Goal: Information Seeking & Learning: Check status

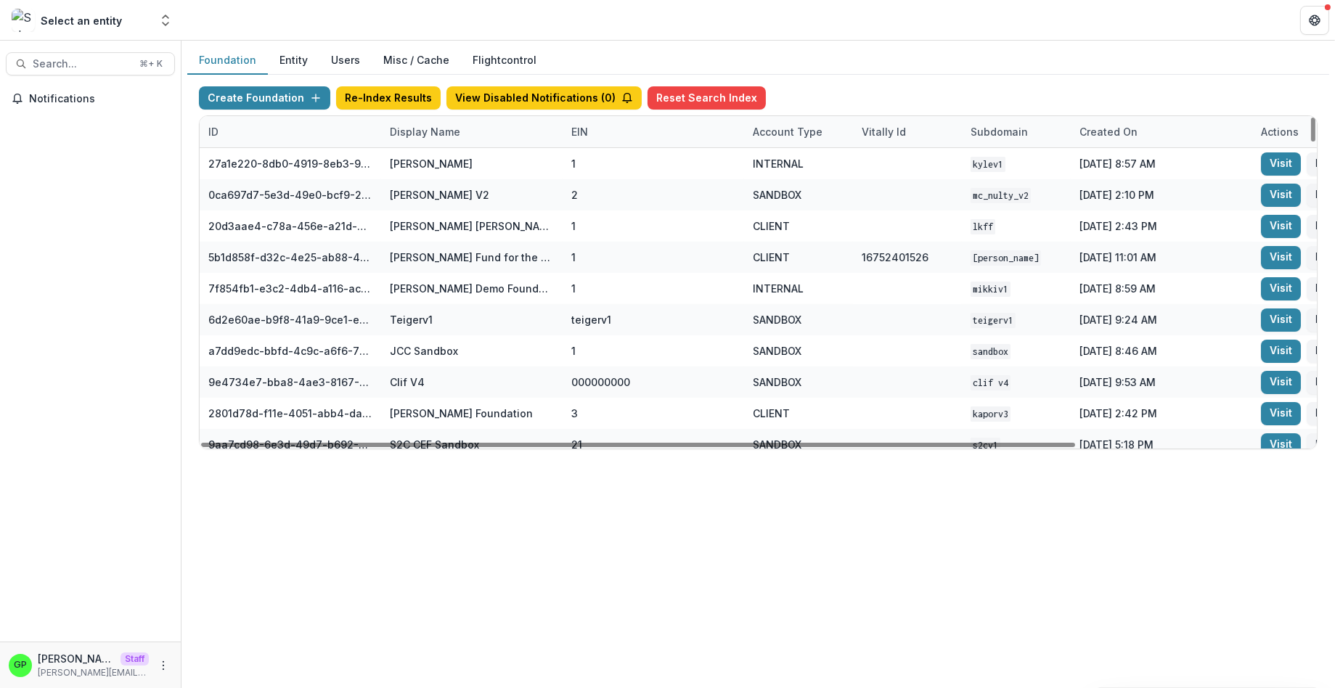
click at [435, 129] on div "Display Name" at bounding box center [425, 131] width 88 height 15
click at [449, 160] on input at bounding box center [471, 163] width 174 height 23
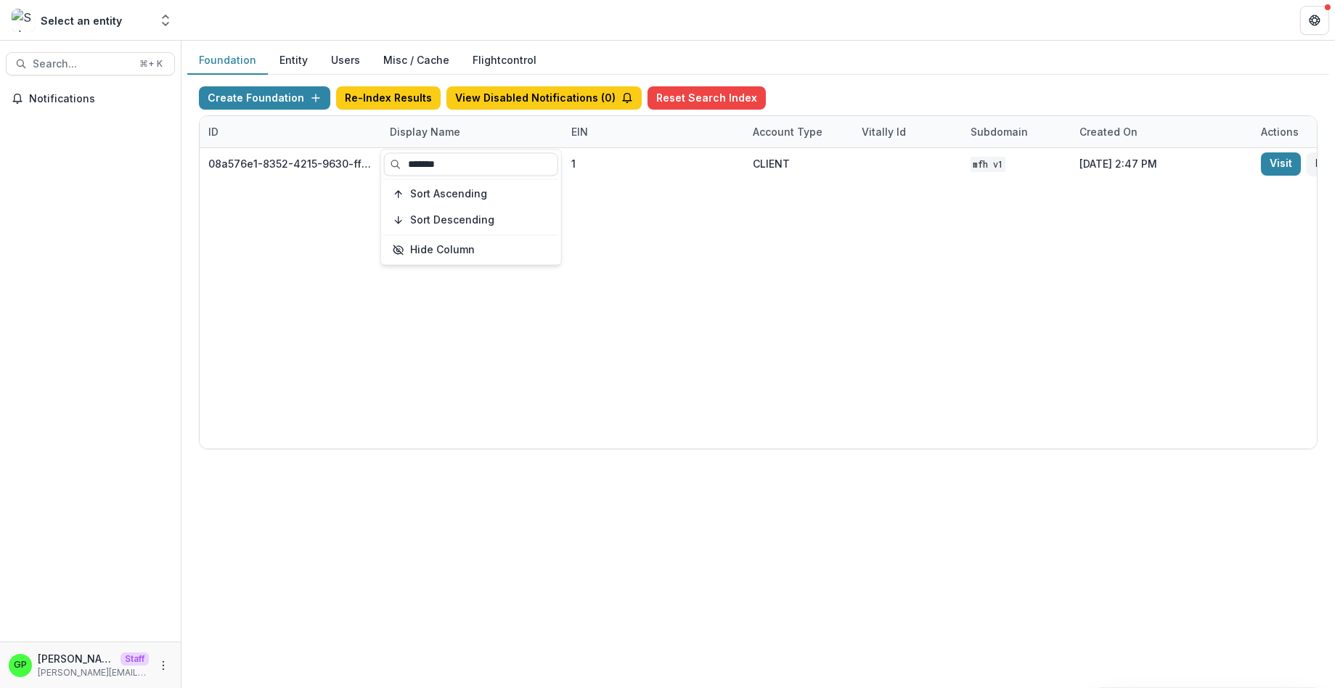
type input "*******"
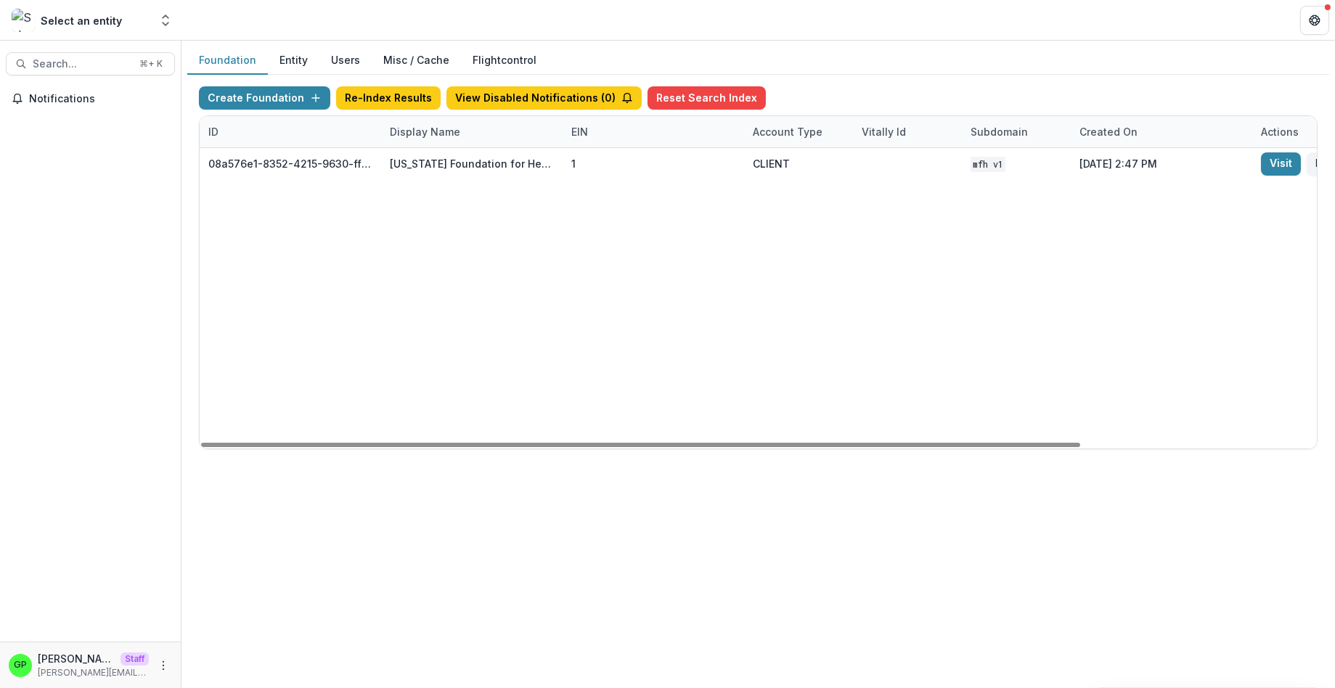
click at [460, 322] on div "08a576e1-8352-4215-9630-ff0d35d85970 Missouri Foundation for Health 1 CLIENT MF…" at bounding box center [908, 298] width 1416 height 301
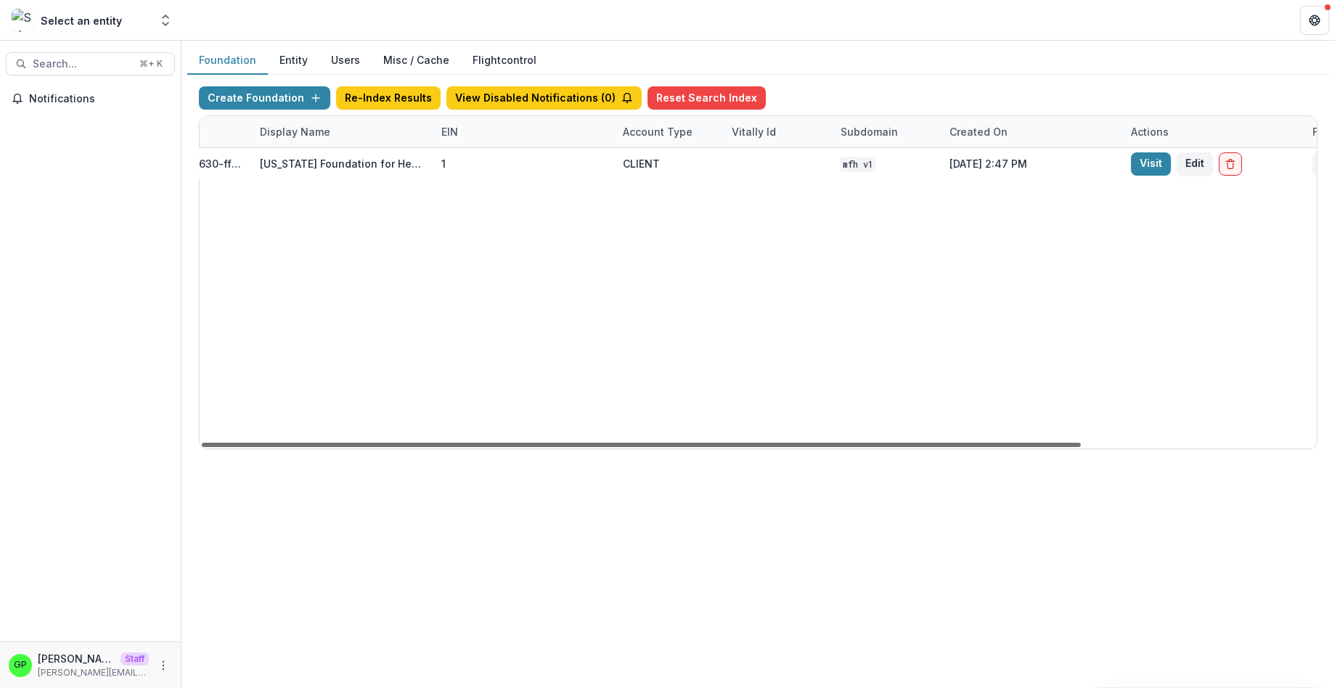
scroll to position [0, 255]
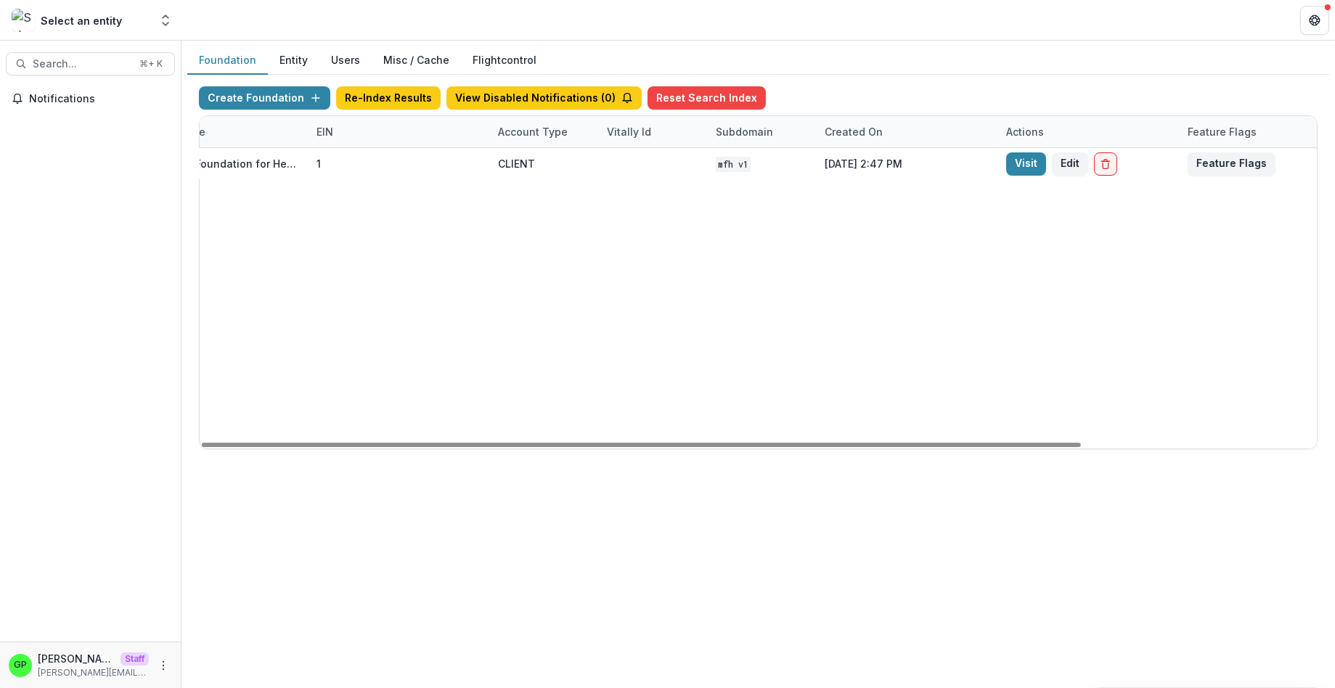
drag, startPoint x: 902, startPoint y: 446, endPoint x: 1121, endPoint y: 383, distance: 228.1
click at [1081, 443] on div at bounding box center [641, 445] width 879 height 4
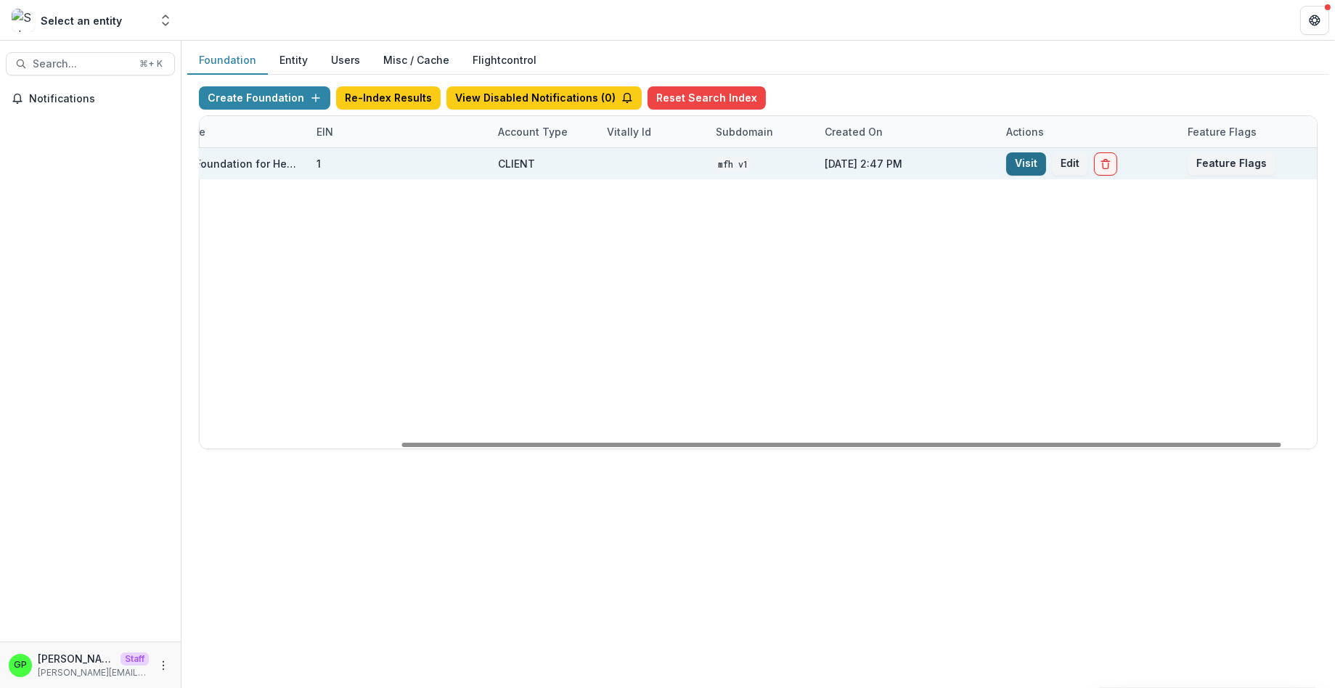
click at [1027, 171] on link "Visit" at bounding box center [1026, 163] width 40 height 23
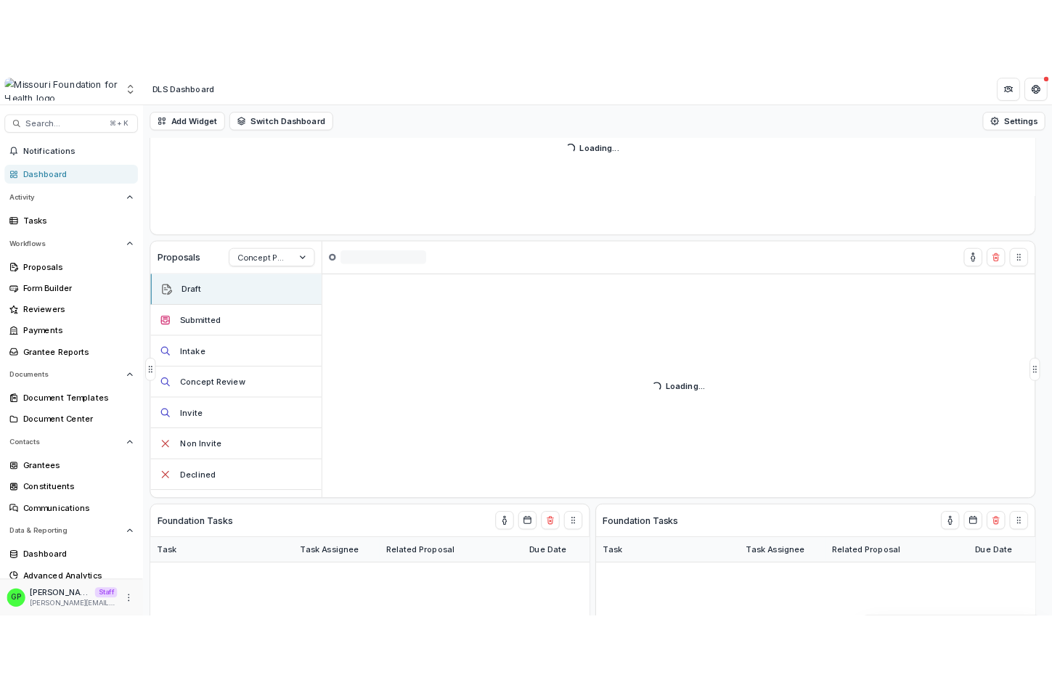
scroll to position [248, 0]
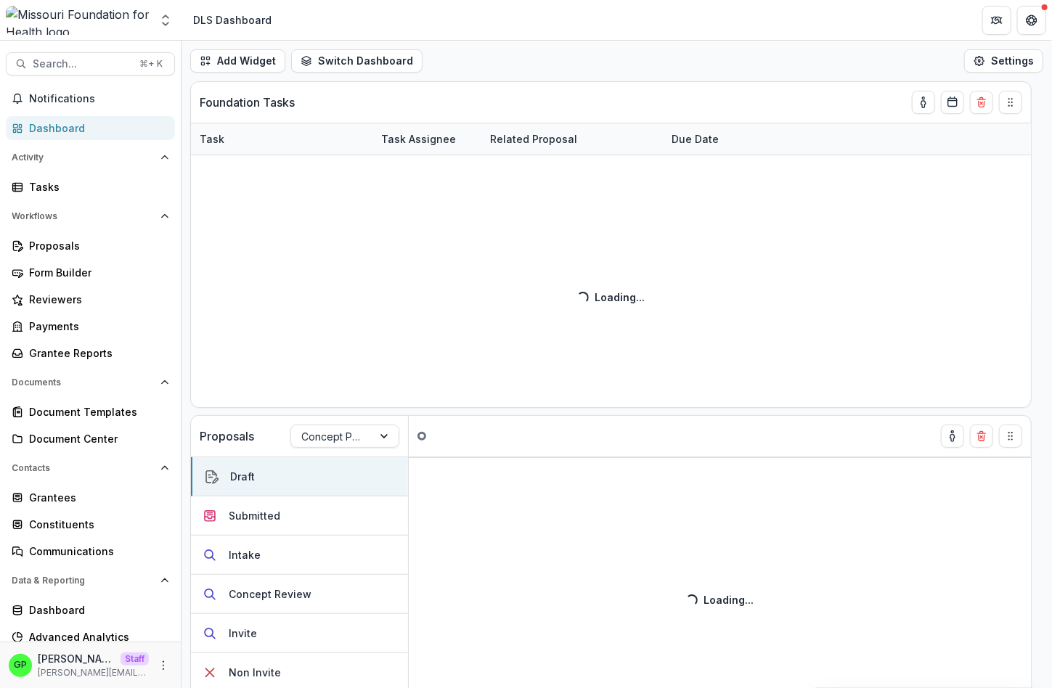
scroll to position [5, 0]
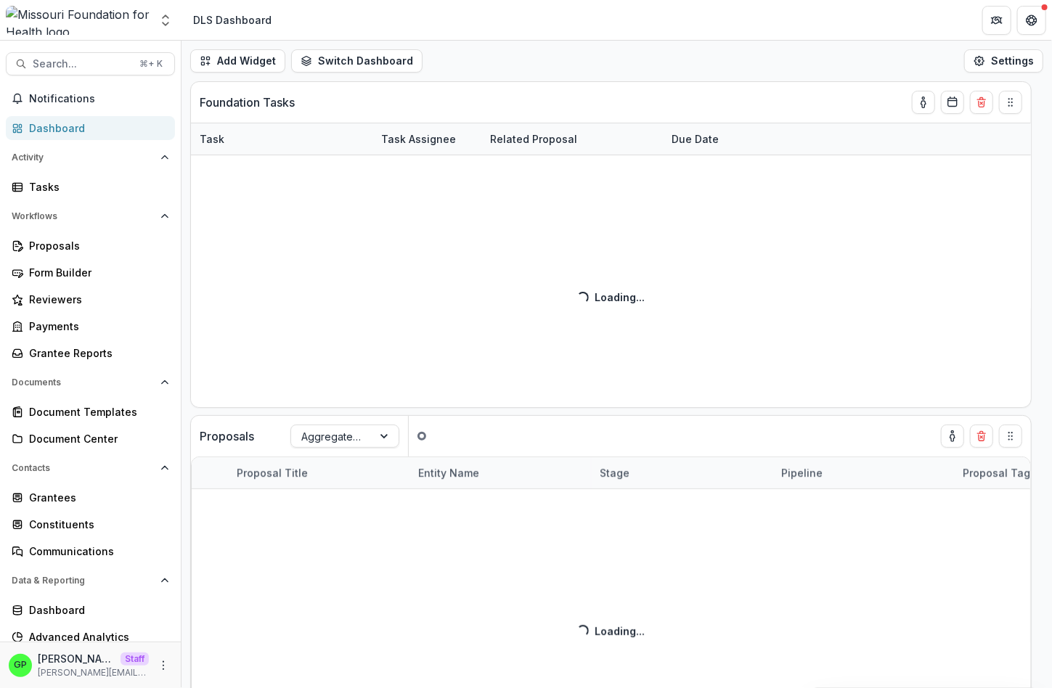
scroll to position [5, 0]
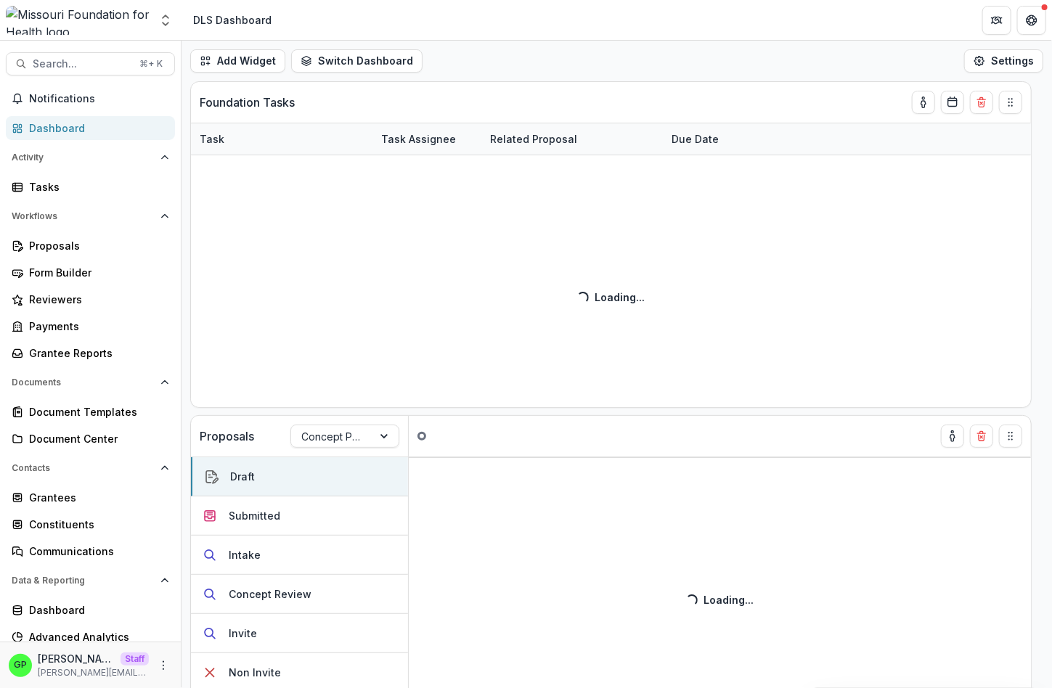
scroll to position [5, 0]
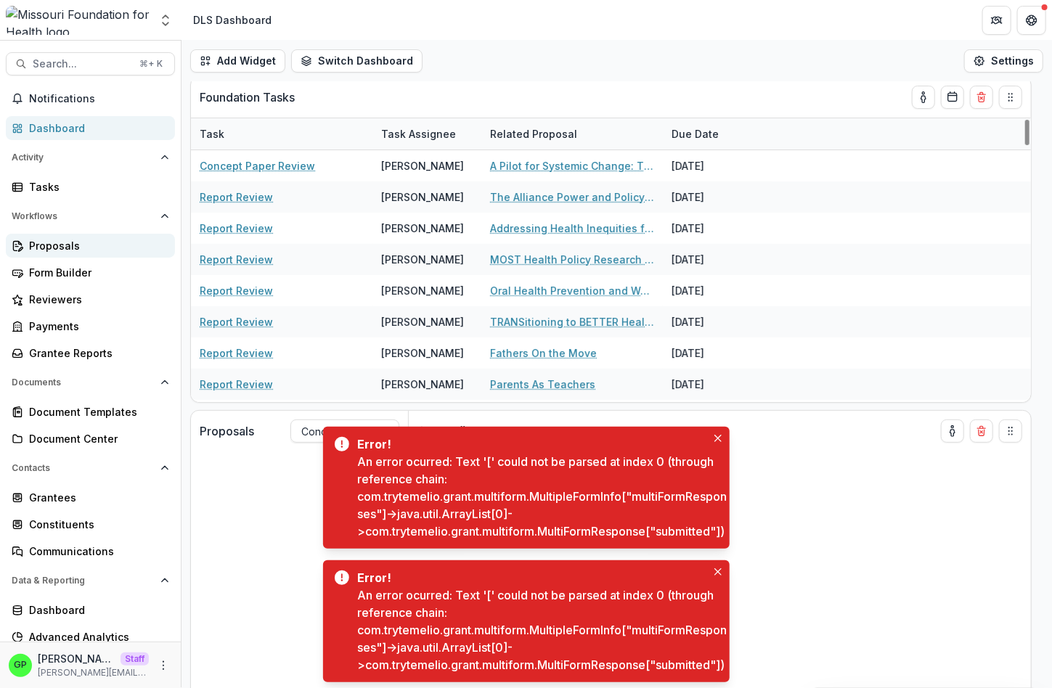
click at [79, 254] on link "Proposals" at bounding box center [90, 246] width 169 height 24
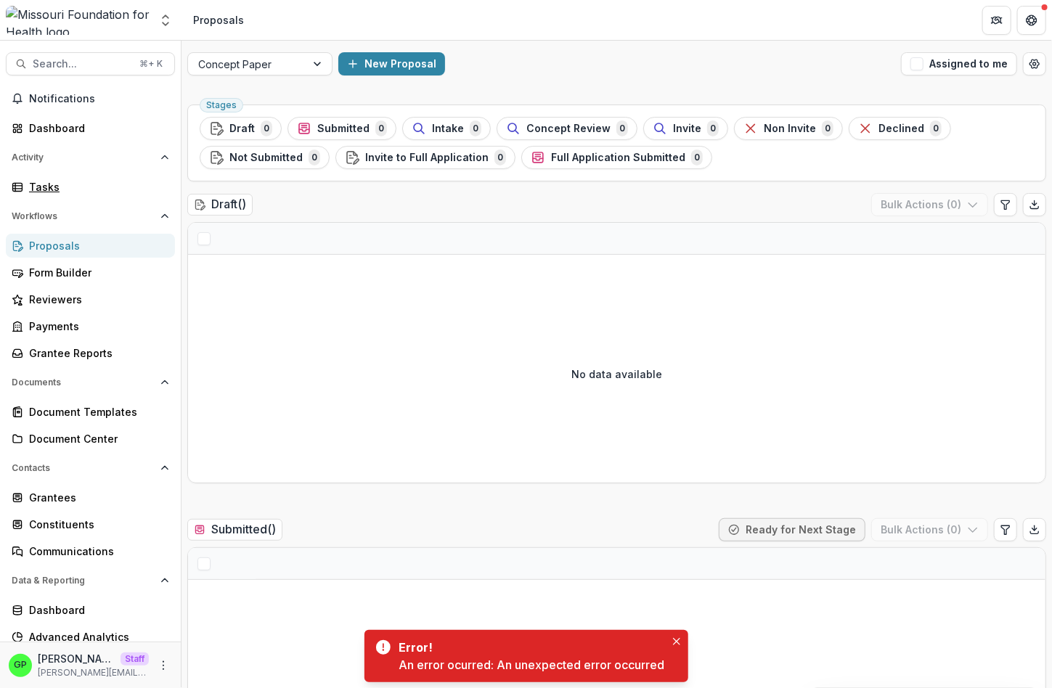
drag, startPoint x: 79, startPoint y: 186, endPoint x: 569, endPoint y: 188, distance: 490.0
click at [78, 186] on div "Tasks" at bounding box center [96, 186] width 134 height 15
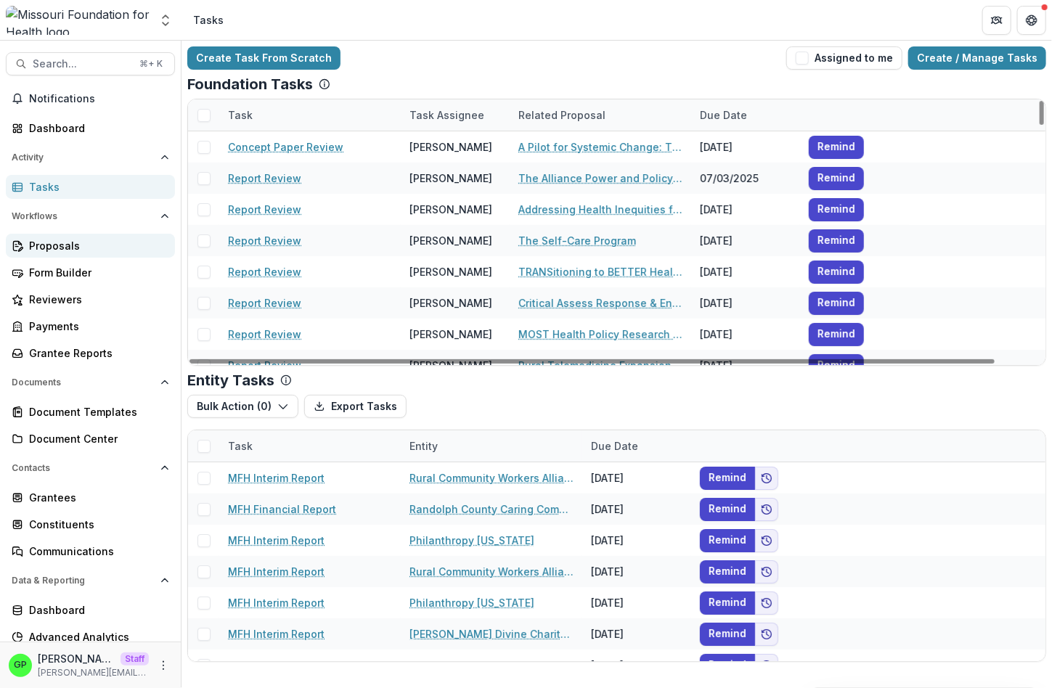
click at [49, 234] on link "Proposals" at bounding box center [90, 246] width 169 height 24
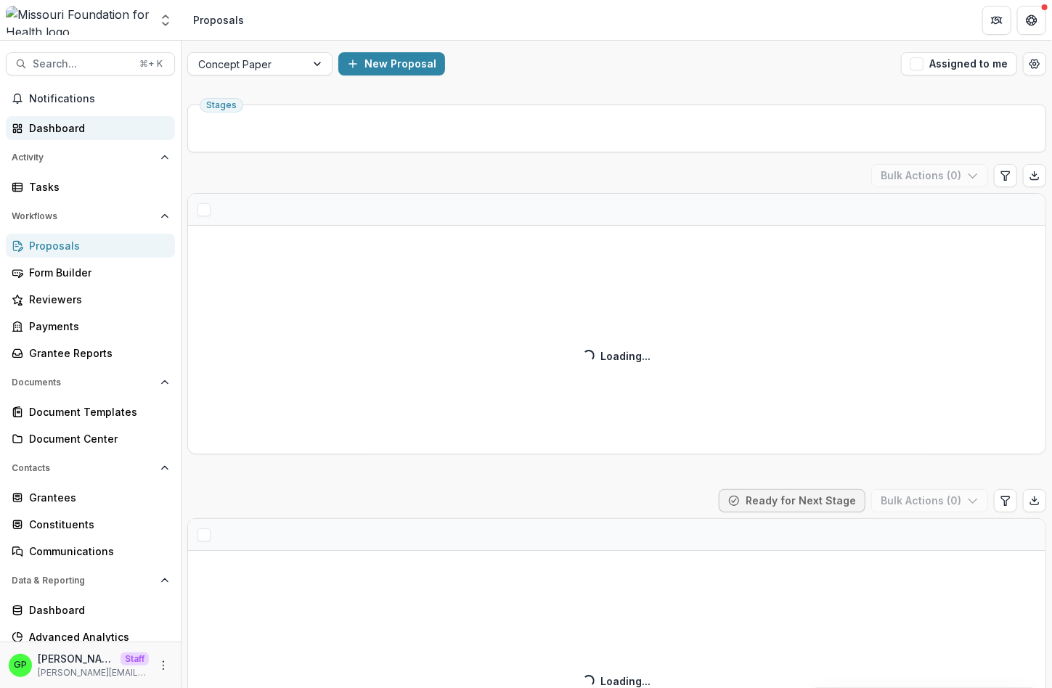
click at [56, 125] on div "Dashboard" at bounding box center [96, 128] width 134 height 15
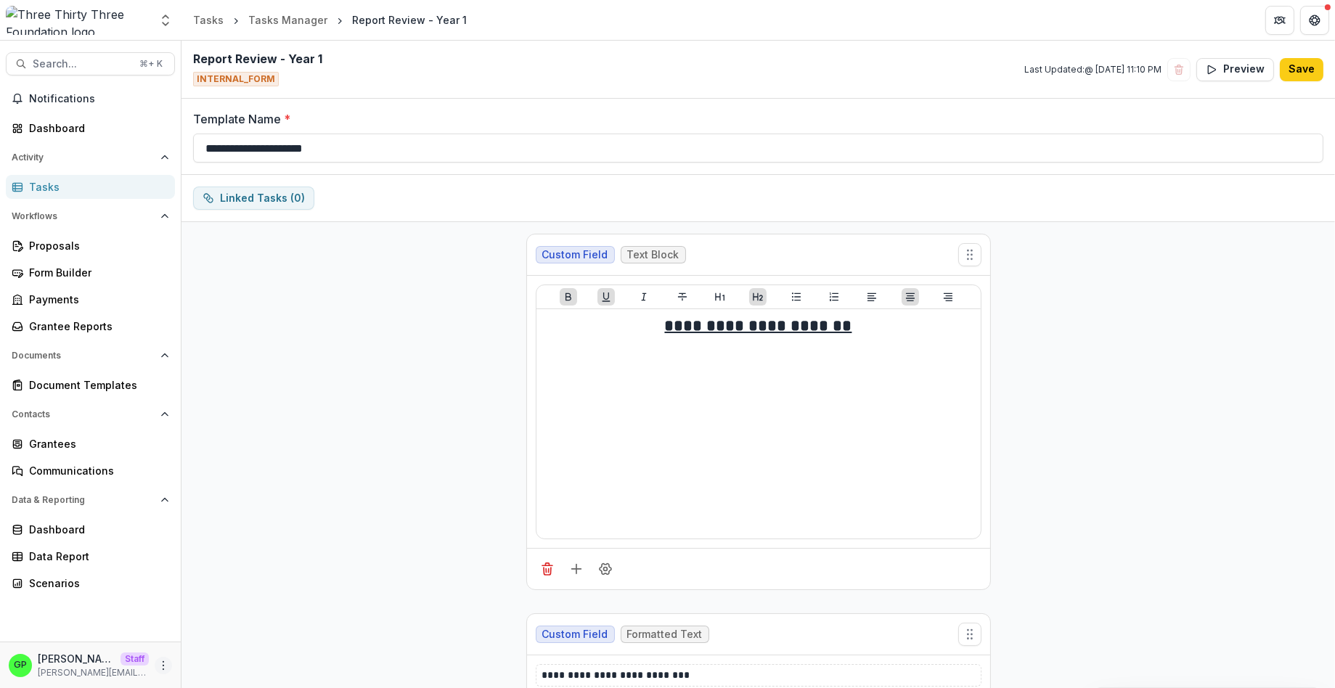
click at [158, 669] on button "More" at bounding box center [163, 665] width 17 height 17
click at [216, 640] on link "User Settings" at bounding box center [258, 635] width 155 height 24
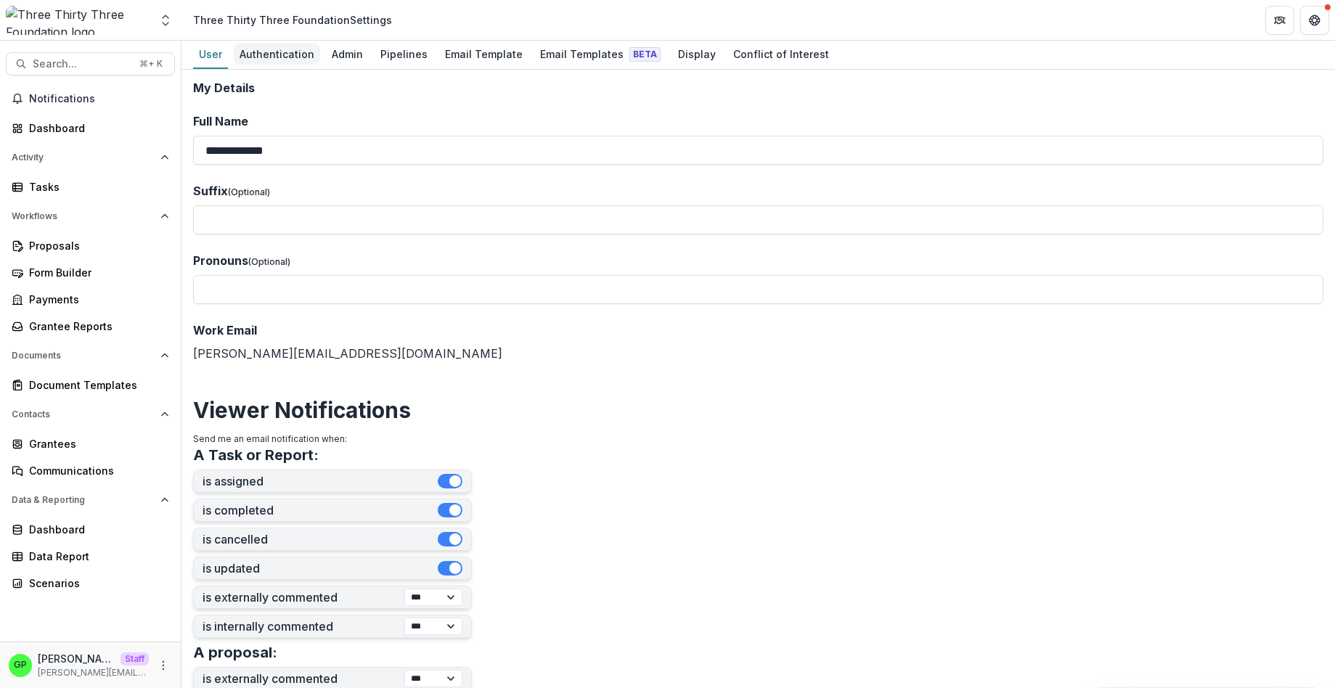
click at [271, 62] on div "Authentication" at bounding box center [277, 54] width 86 height 21
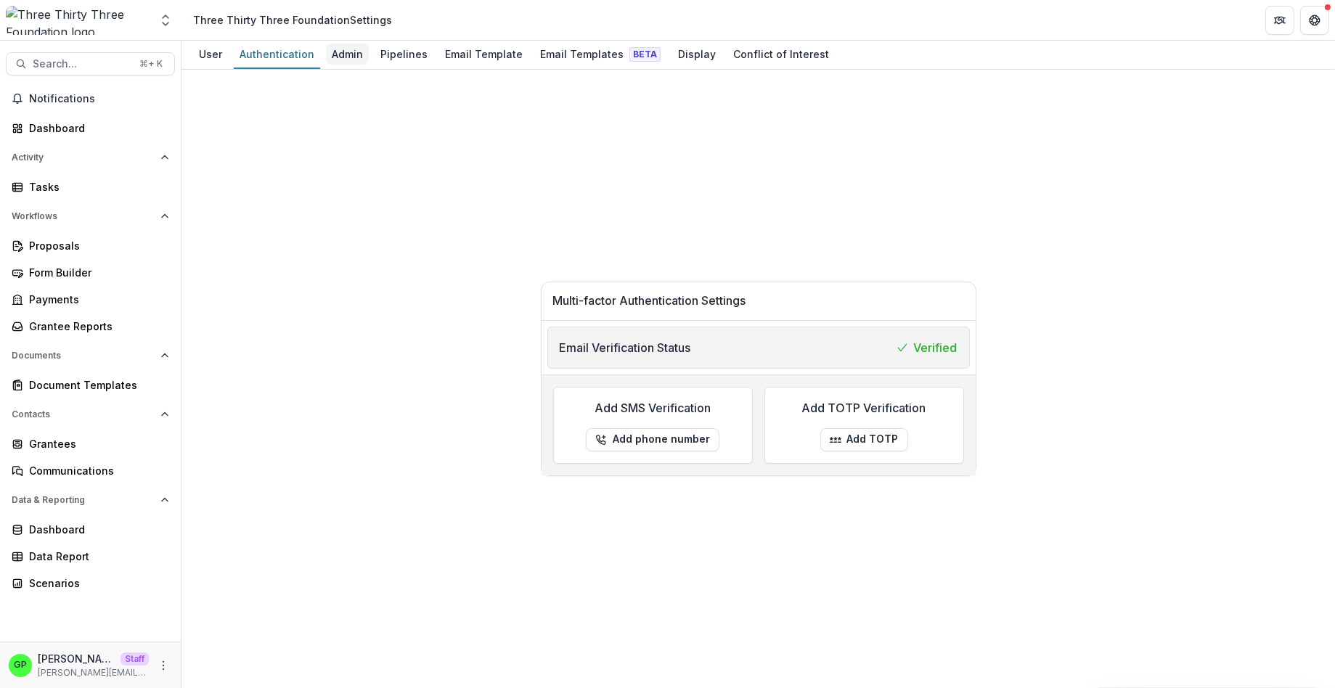
click at [357, 56] on div "Admin" at bounding box center [347, 54] width 43 height 21
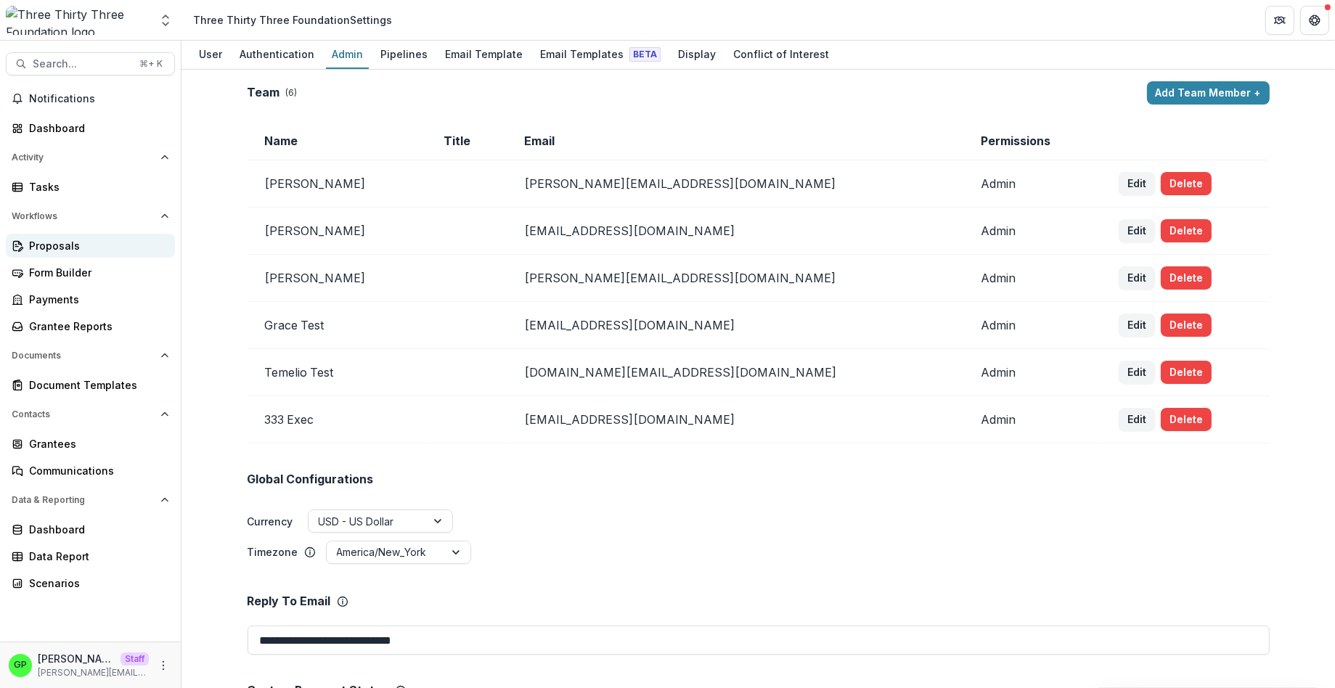
click at [62, 238] on div "Proposals" at bounding box center [96, 245] width 134 height 15
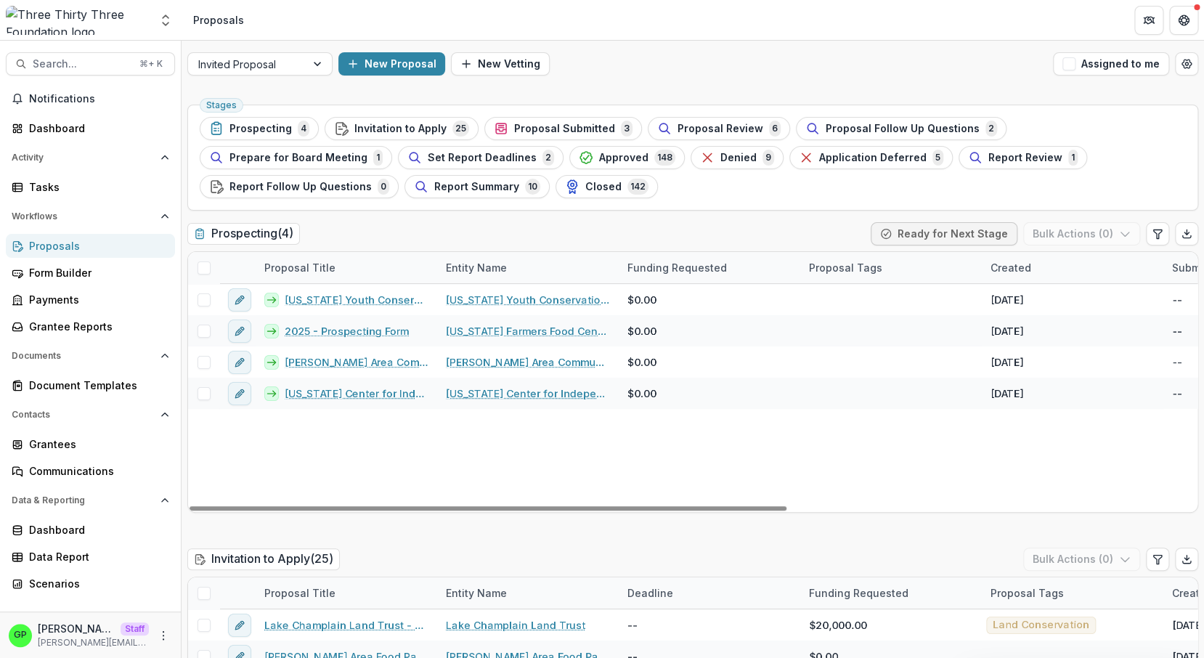
click at [65, 238] on link "Proposals" at bounding box center [90, 246] width 169 height 24
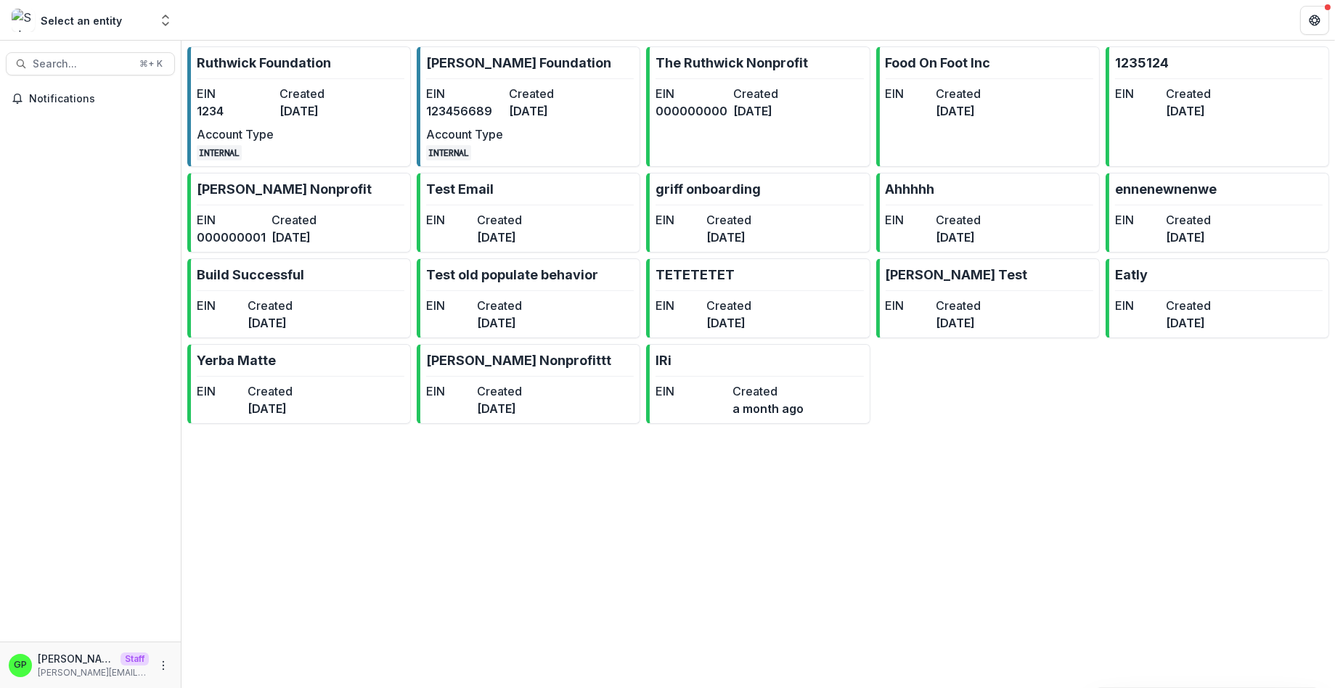
click at [15, 168] on div "Notifications" at bounding box center [90, 364] width 181 height 555
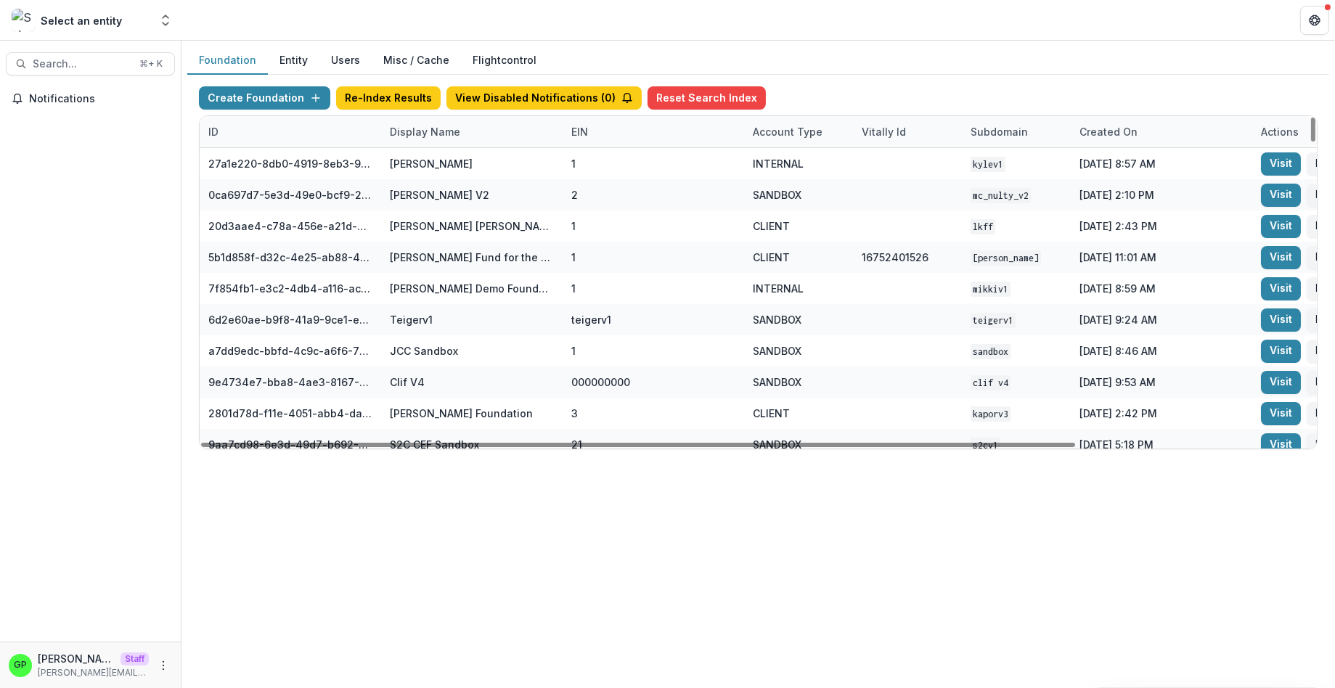
click at [362, 129] on div "ID" at bounding box center [290, 131] width 181 height 31
click at [397, 129] on div "Display Name" at bounding box center [425, 131] width 88 height 15
click at [441, 168] on input at bounding box center [439, 176] width 116 height 17
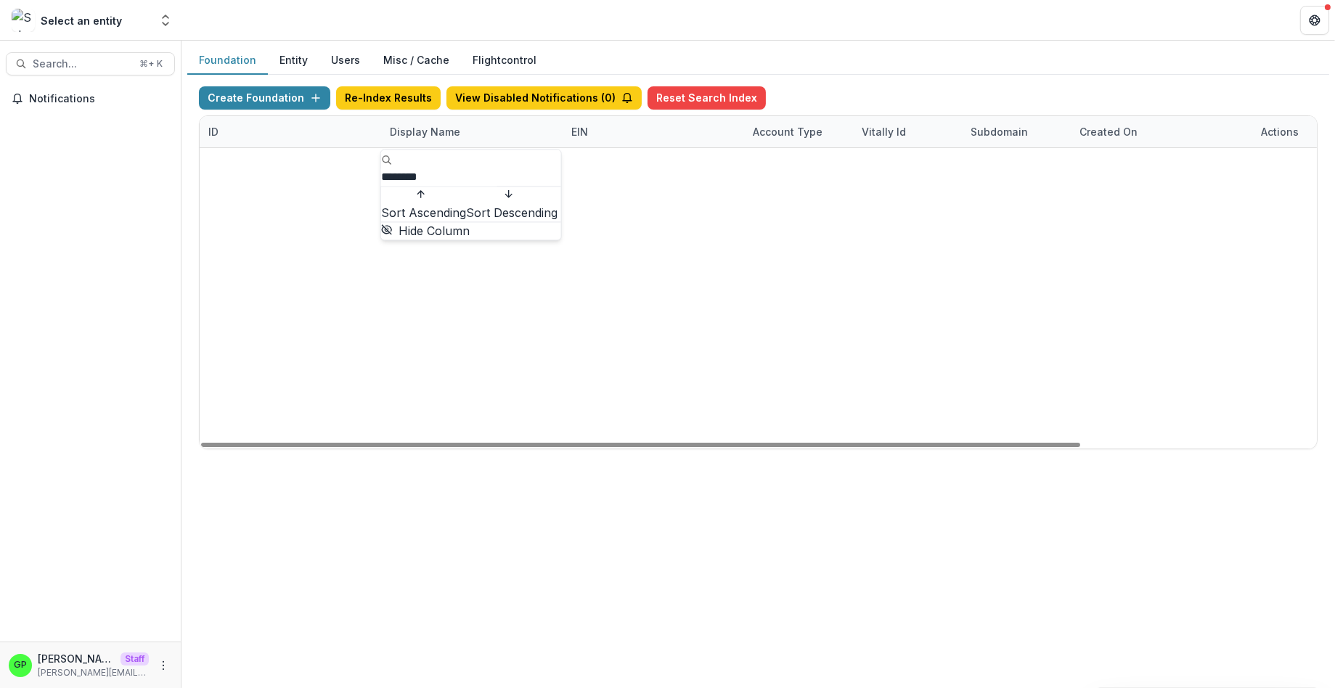
type input "********"
click at [369, 148] on div "08a576e1-8352-4215-9630-ff0d35d85970 [US_STATE] Foundation for Health 1 CLIENT …" at bounding box center [758, 148] width 1117 height 0
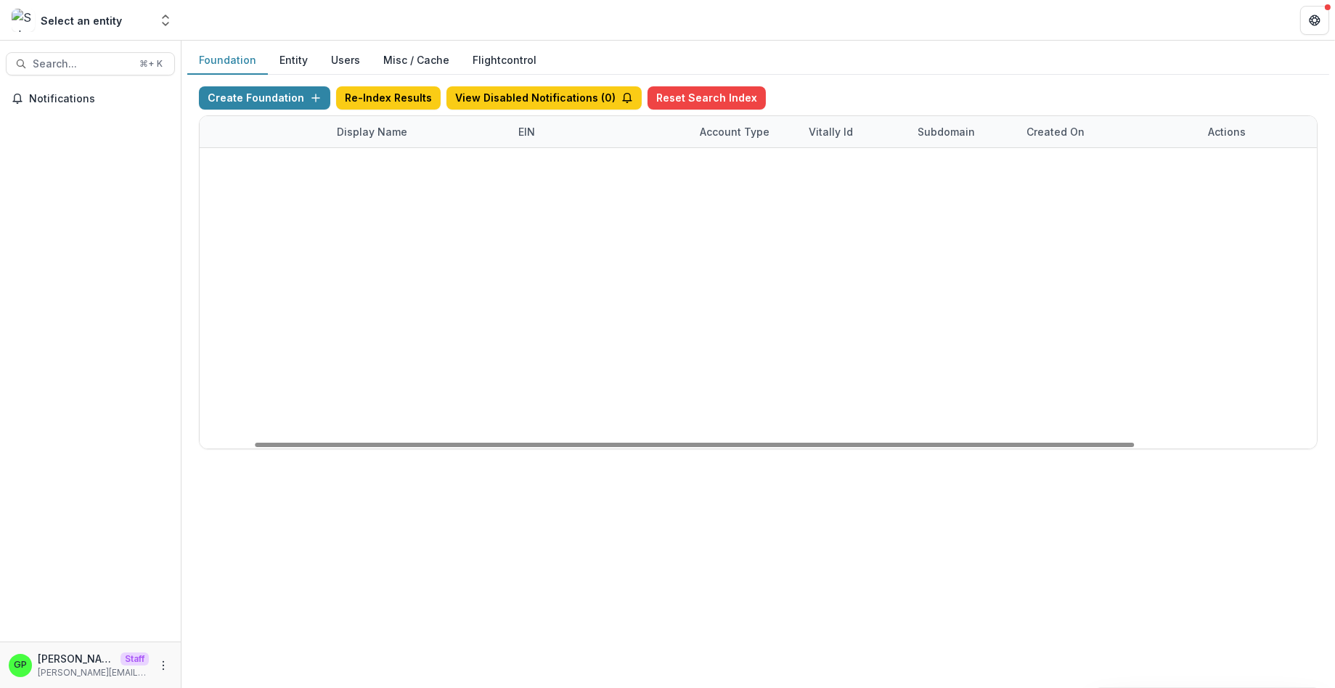
scroll to position [0, 128]
drag, startPoint x: 674, startPoint y: 444, endPoint x: 864, endPoint y: 405, distance: 193.3
click at [776, 443] on div at bounding box center [694, 445] width 879 height 4
click at [1134, 161] on link "Visit" at bounding box center [1152, 163] width 40 height 23
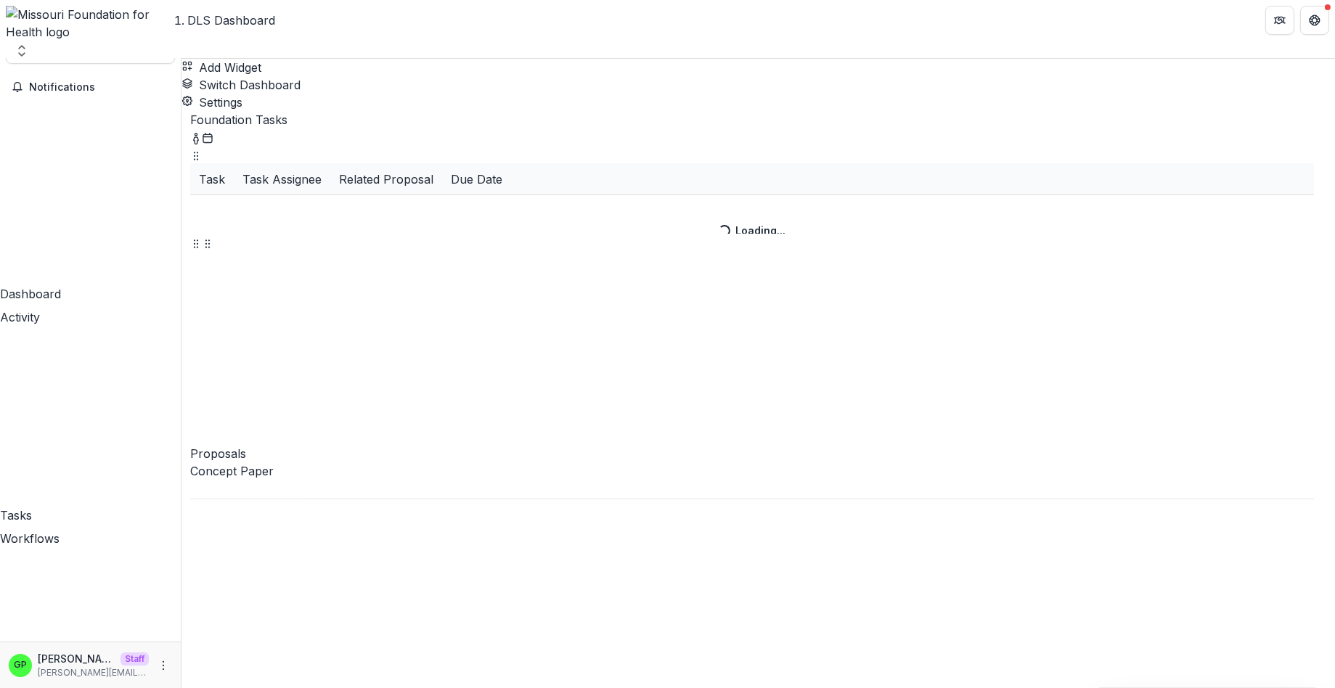
scroll to position [33, 0]
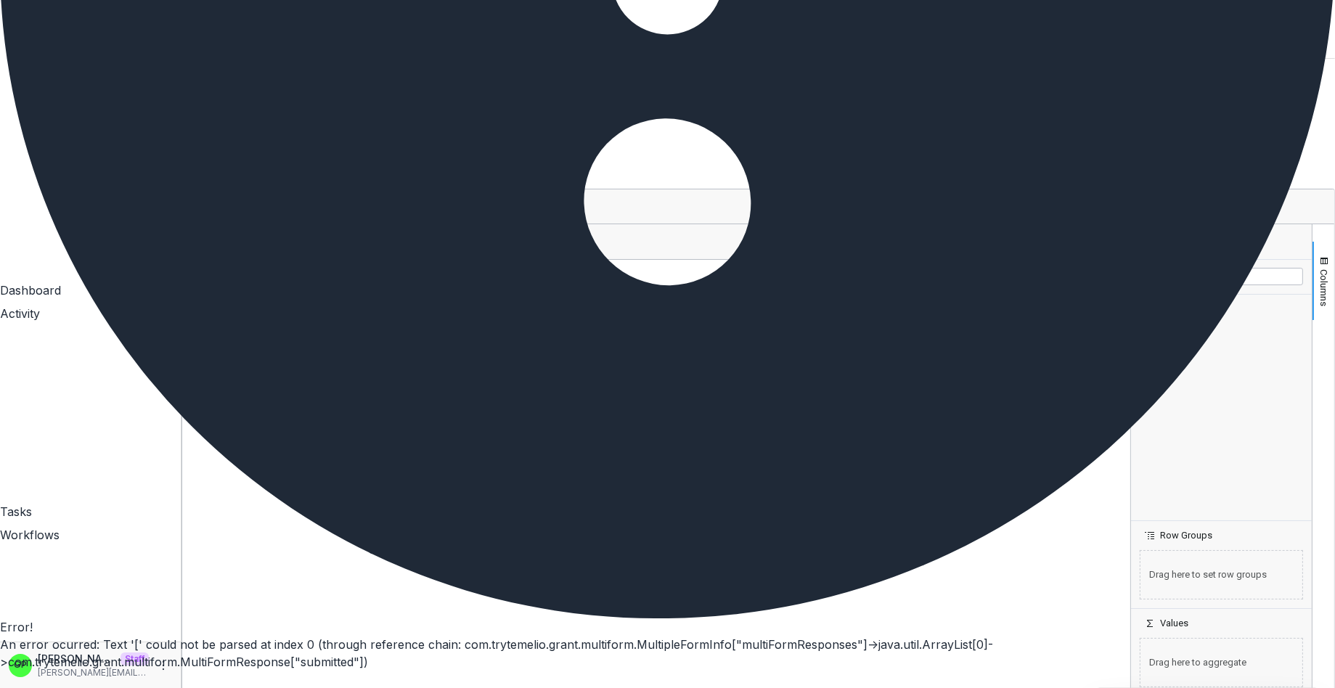
click at [595, 111] on div "Proposals Report Total rows: 0 Choose Filter Personal Filters Team Filters Teme…" at bounding box center [758, 374] width 1154 height 526
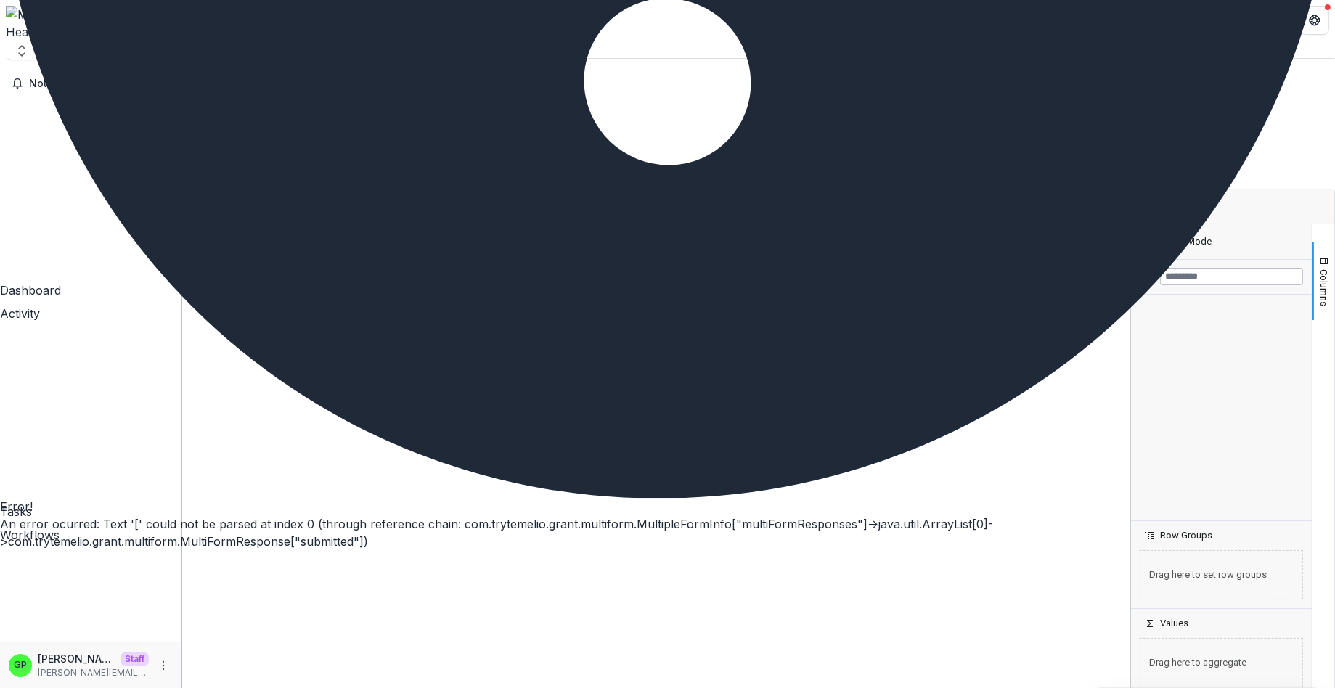
drag, startPoint x: 631, startPoint y: 473, endPoint x: 593, endPoint y: 513, distance: 54.4
click at [631, 473] on div at bounding box center [656, 478] width 948 height 436
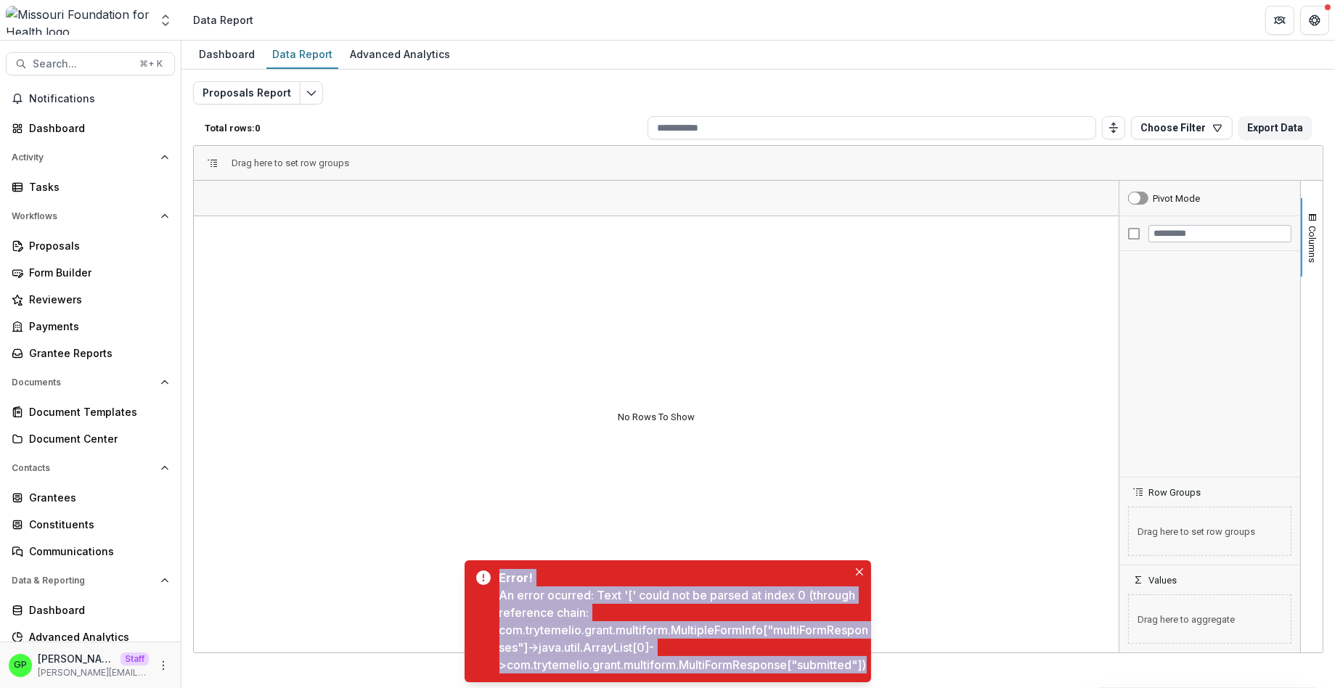
drag, startPoint x: 552, startPoint y: 662, endPoint x: 496, endPoint y: 569, distance: 108.4
click at [496, 569] on div "Error! An error ocurred: Text '[' could not be parsed at index 0 (through refer…" at bounding box center [668, 621] width 407 height 122
copy div "Error! An error ocurred: Text '[' could not be parsed at index 0 (through refer…"
click at [724, 621] on div "An error ocurred: Text '[' could not be parsed at index 0 (through reference ch…" at bounding box center [685, 630] width 372 height 87
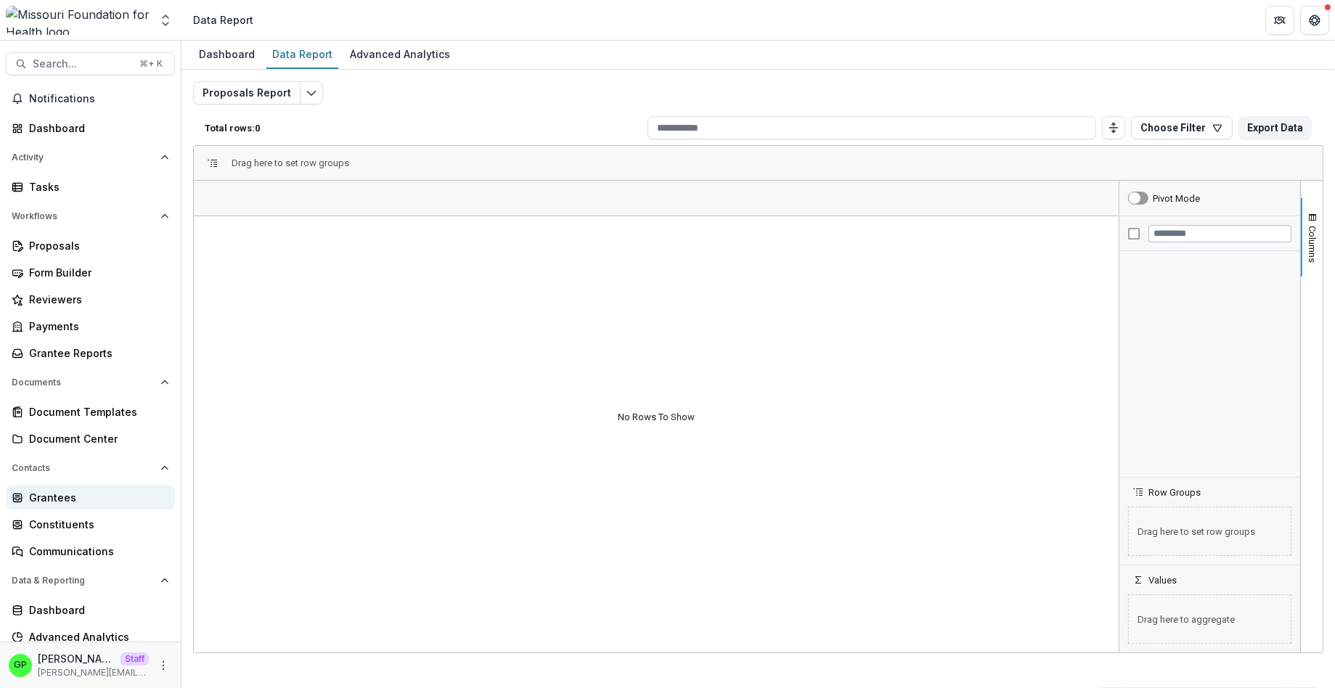
click at [82, 506] on link "Grantees" at bounding box center [90, 498] width 169 height 24
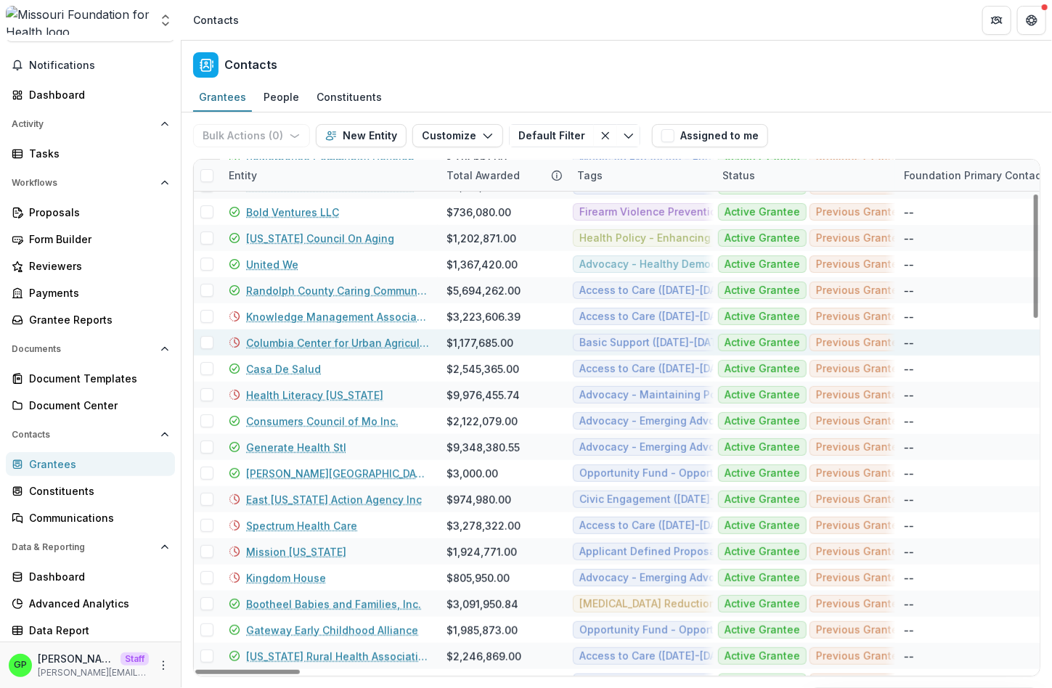
scroll to position [134, 0]
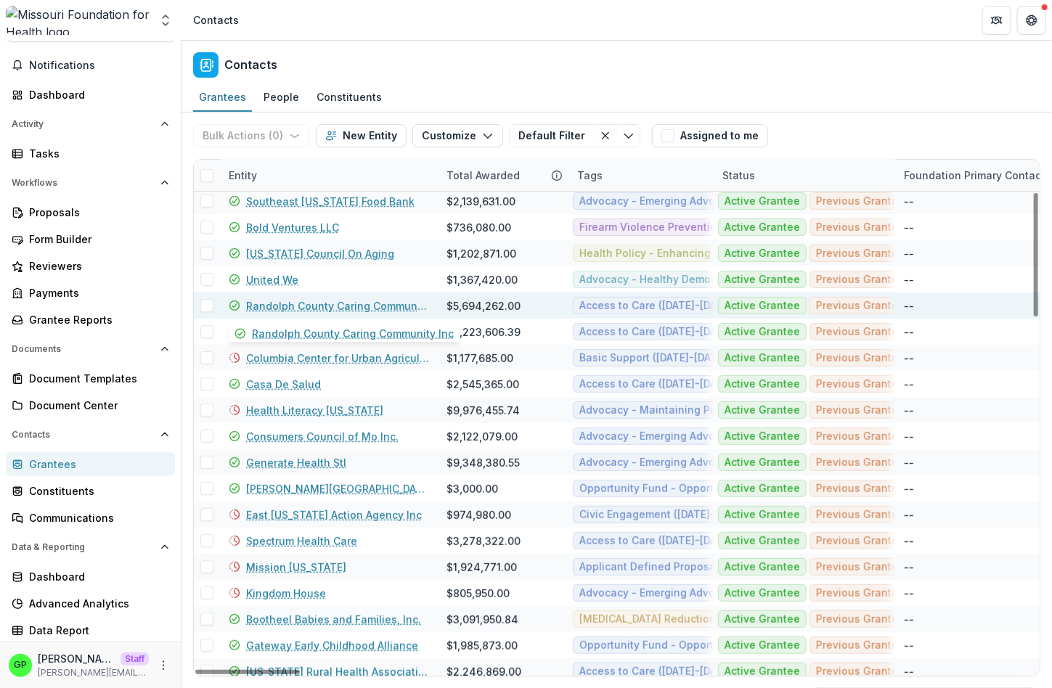
click at [303, 310] on link "Randolph County Caring Community Inc" at bounding box center [337, 305] width 183 height 15
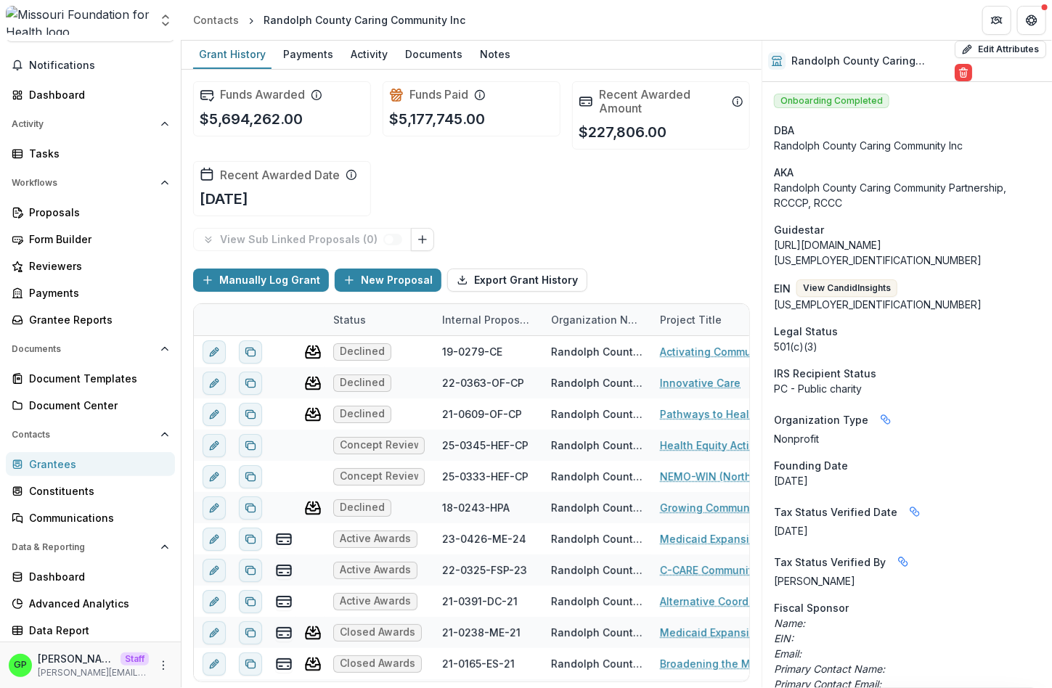
scroll to position [248, 0]
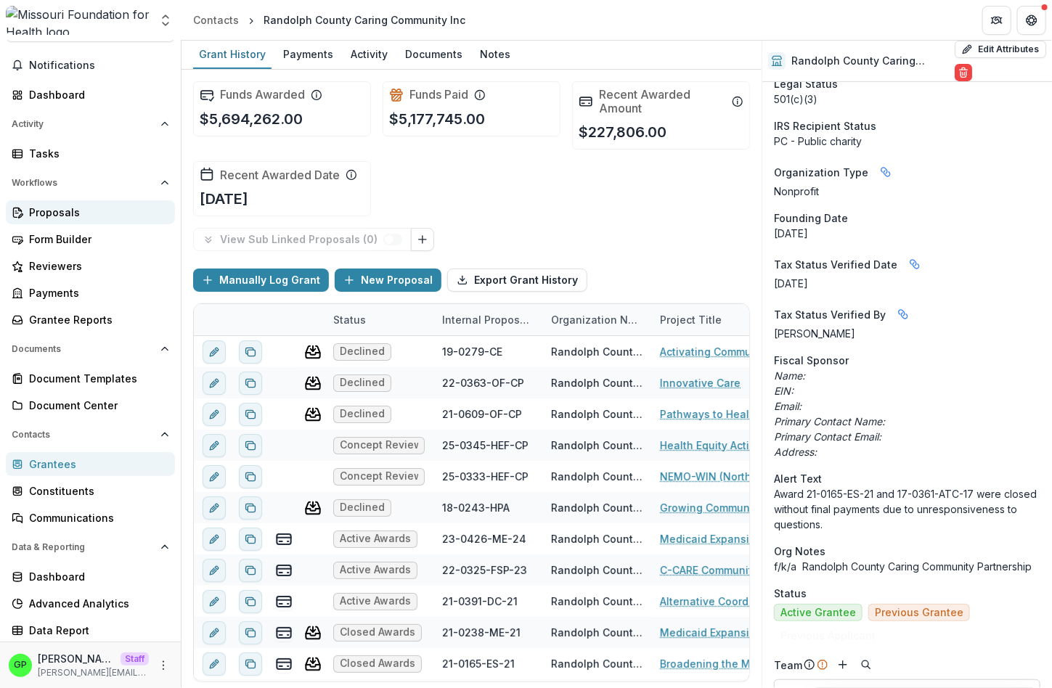
click at [68, 210] on div "Proposals" at bounding box center [96, 212] width 134 height 15
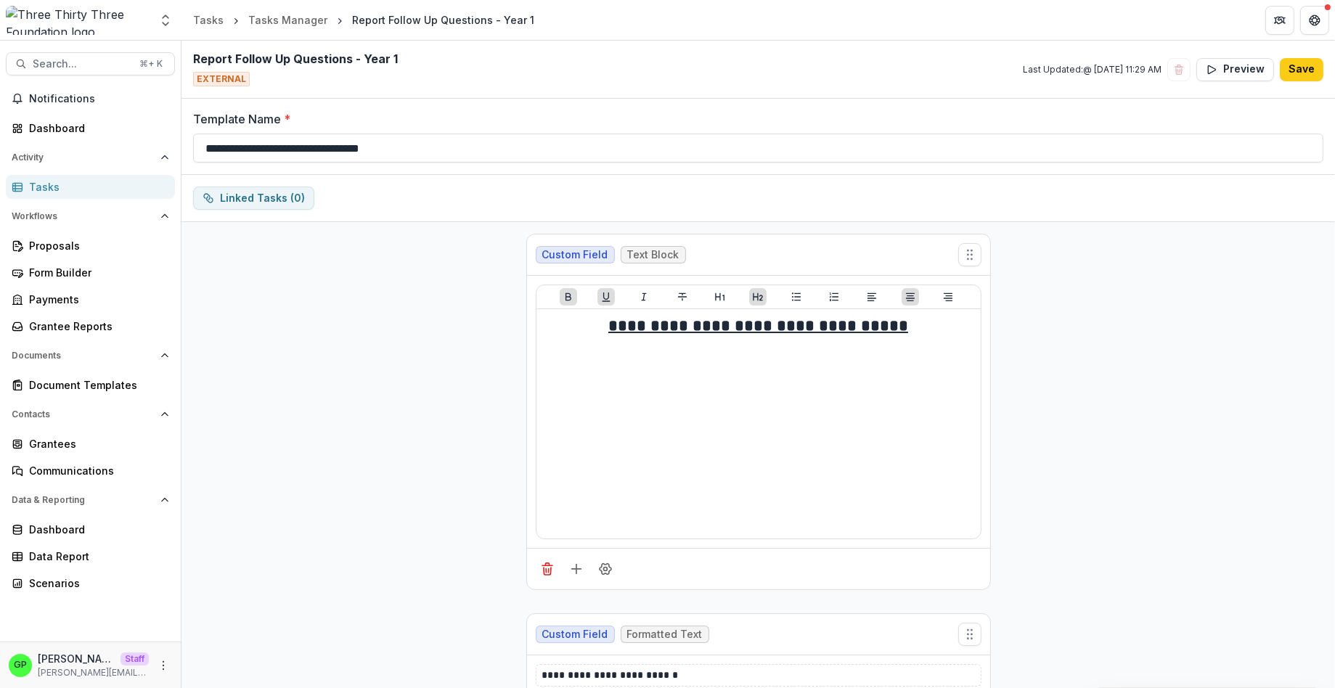
scroll to position [948, 0]
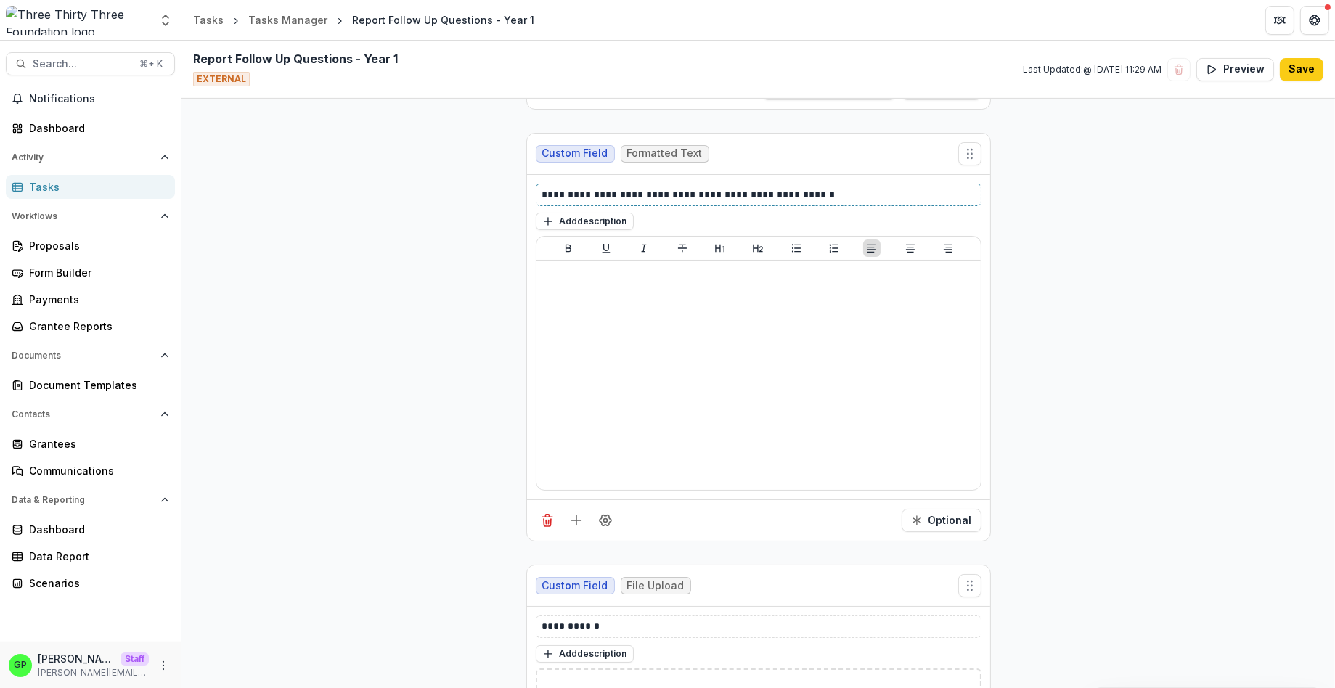
click at [714, 196] on p "**********" at bounding box center [758, 194] width 433 height 15
copy p "**********"
click at [599, 526] on icon "Field Settings" at bounding box center [605, 520] width 15 height 15
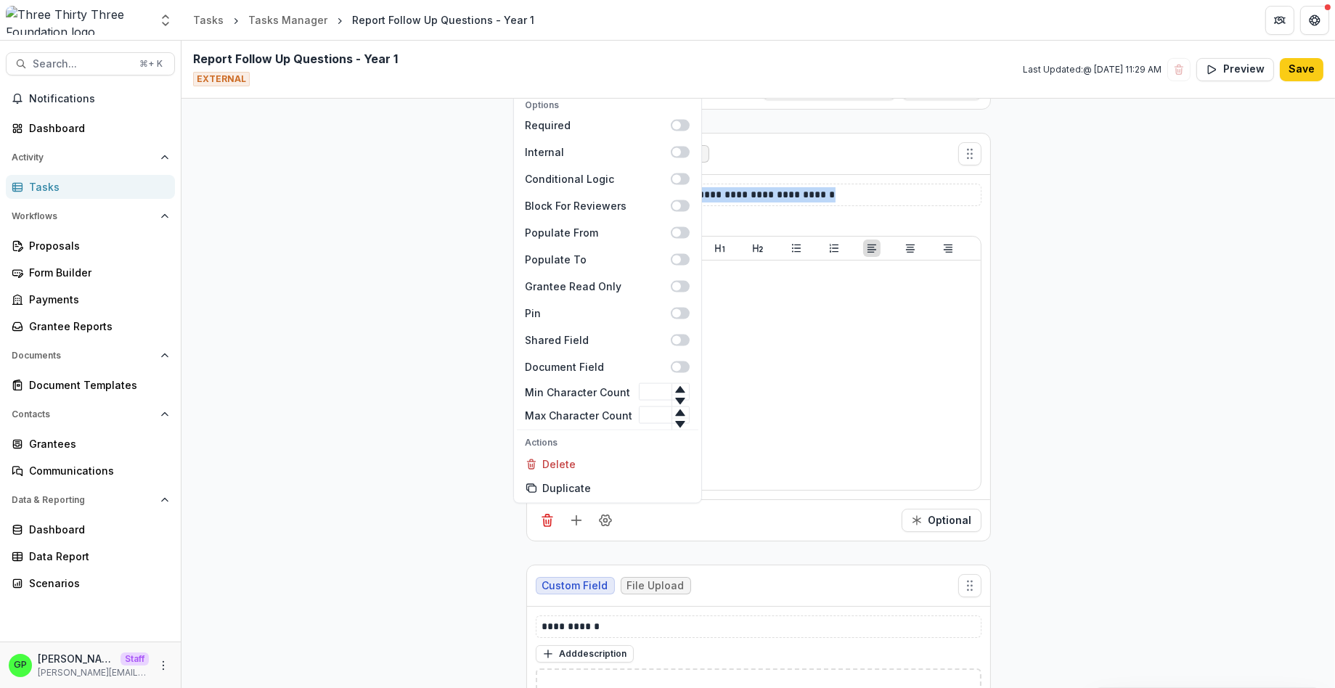
click at [695, 527] on div "Options Required Internal Conditional Logic Block For Reviewers Populate From P…" at bounding box center [758, 519] width 463 height 41
click at [1075, 378] on div "**********" at bounding box center [758, 62] width 1154 height 1577
click at [793, 549] on div "**********" at bounding box center [758, 62] width 465 height 1577
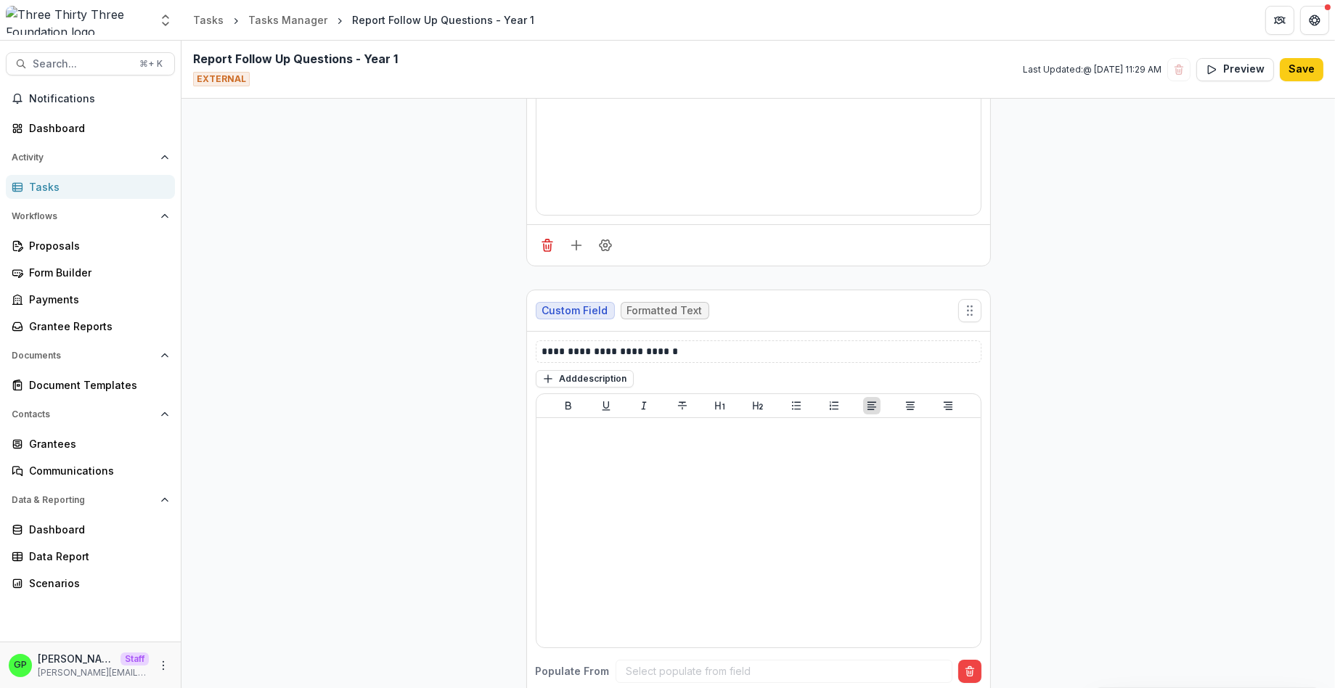
scroll to position [587, 0]
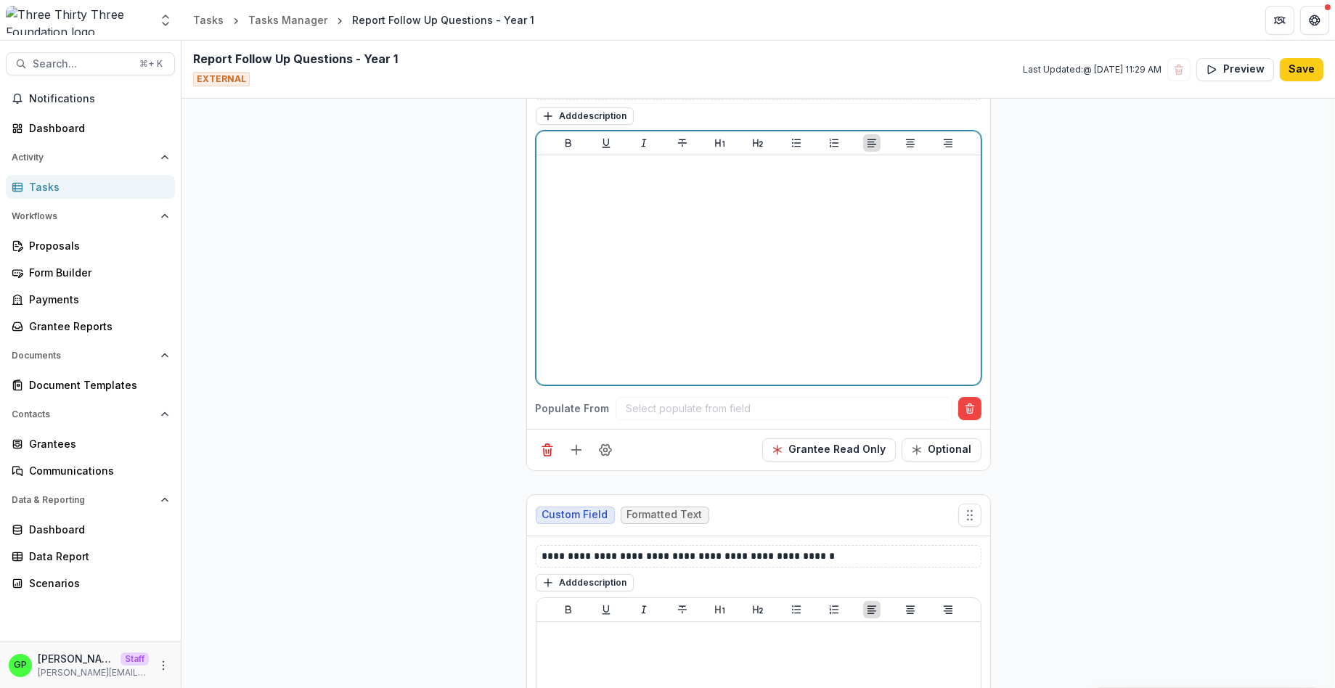
click at [612, 209] on div at bounding box center [758, 270] width 433 height 218
click at [612, 177] on p at bounding box center [758, 169] width 433 height 16
click at [623, 177] on p at bounding box center [758, 169] width 433 height 16
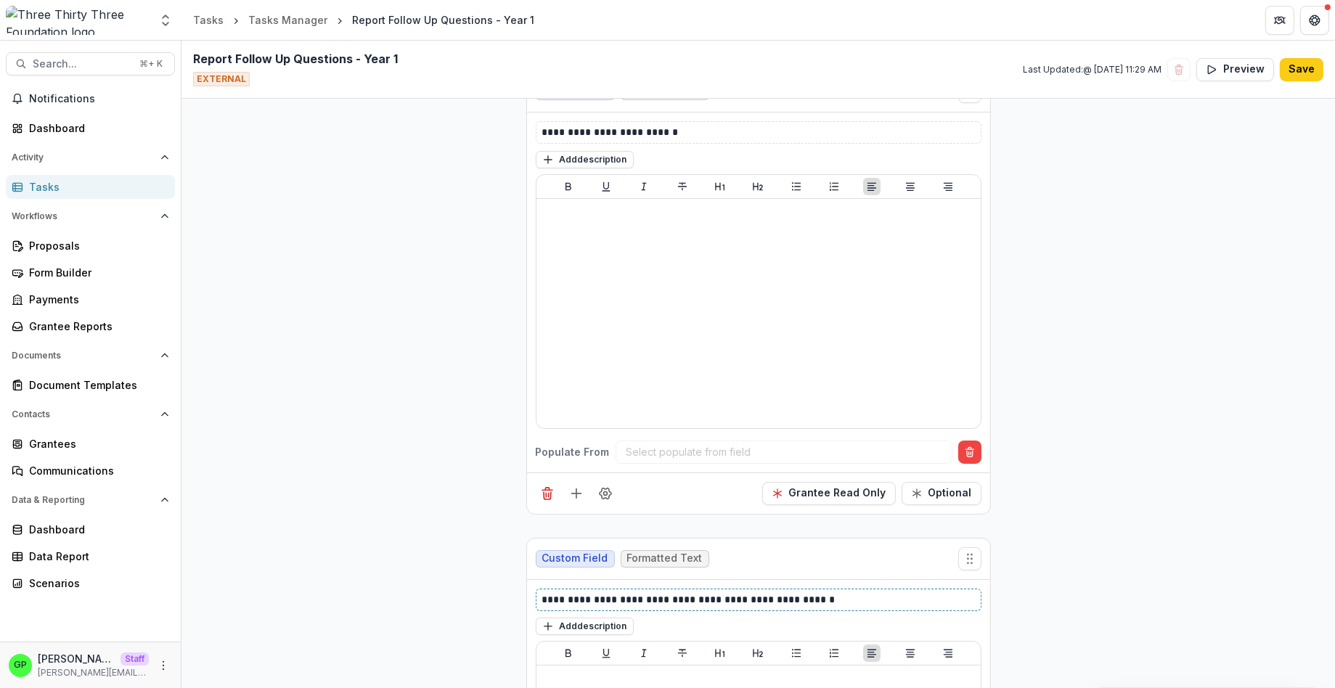
click at [669, 603] on p "**********" at bounding box center [758, 599] width 433 height 15
click at [669, 604] on p "**********" at bounding box center [758, 599] width 433 height 15
copy p "**********"
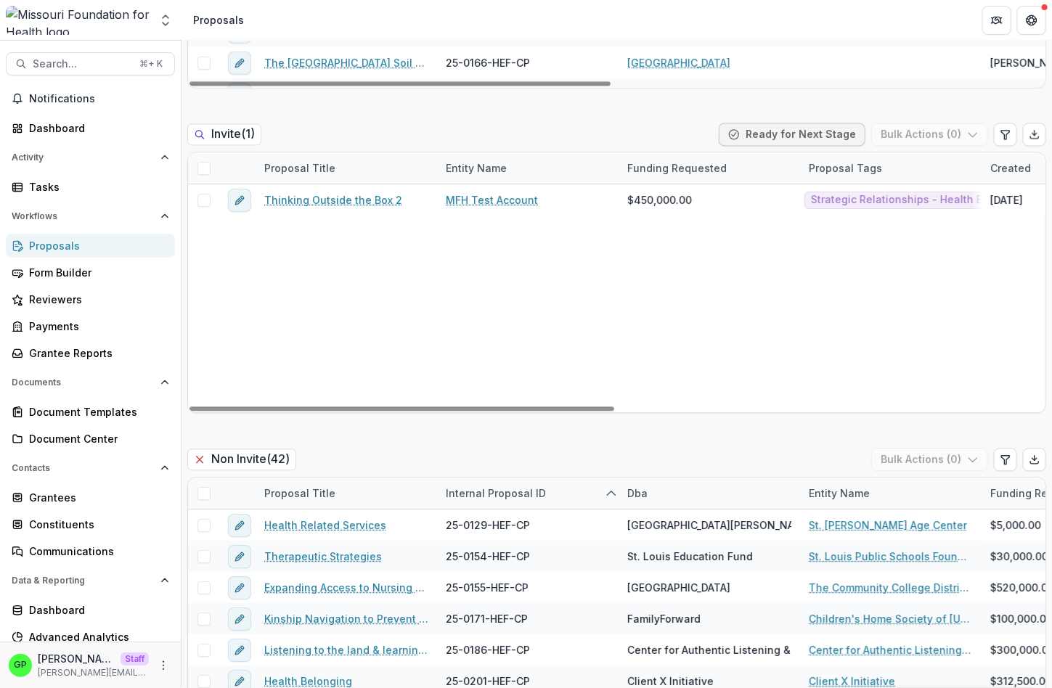
scroll to position [1386, 0]
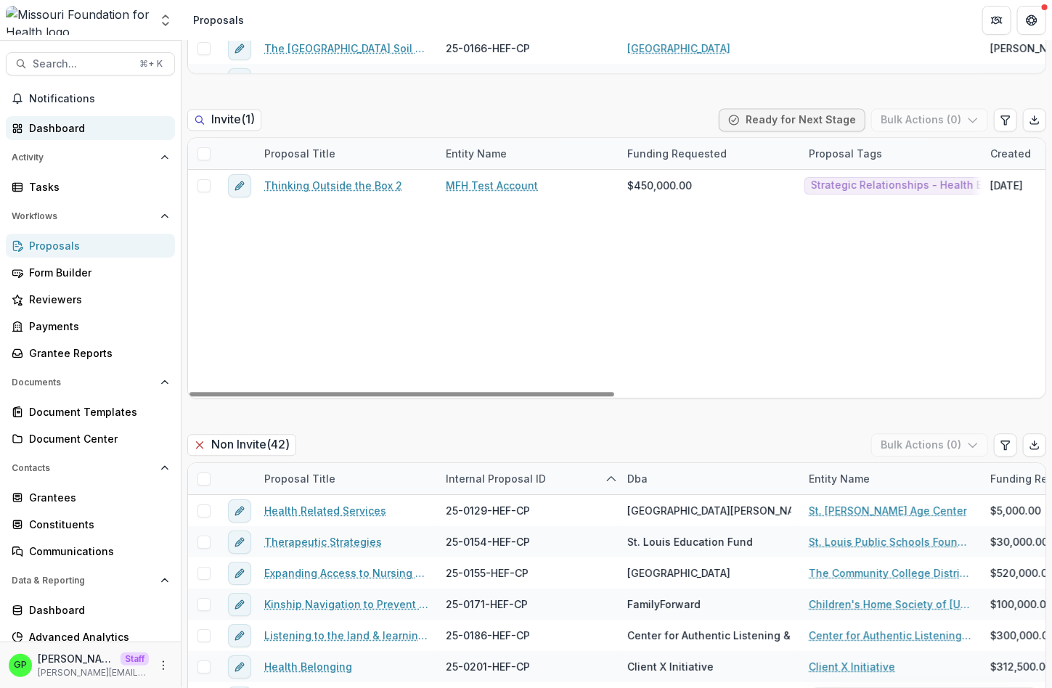
click at [88, 139] on div "Notifications Dashboard Activity Tasks Workflows Proposals Form Builder Reviewe…" at bounding box center [90, 381] width 181 height 589
click at [88, 136] on link "Dashboard" at bounding box center [90, 128] width 169 height 24
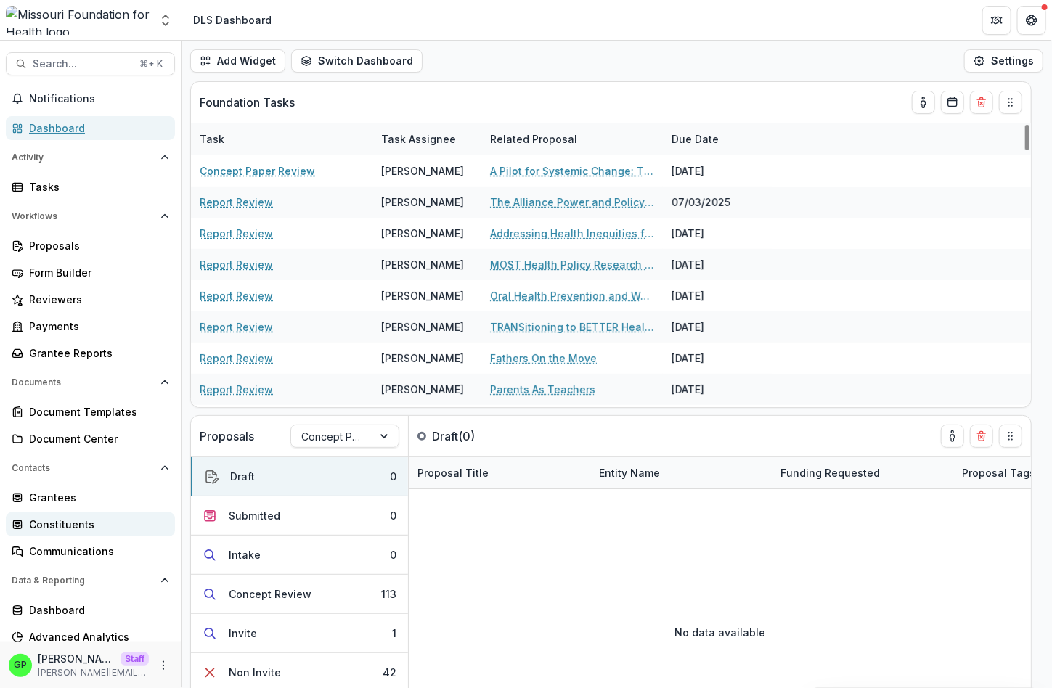
scroll to position [33, 0]
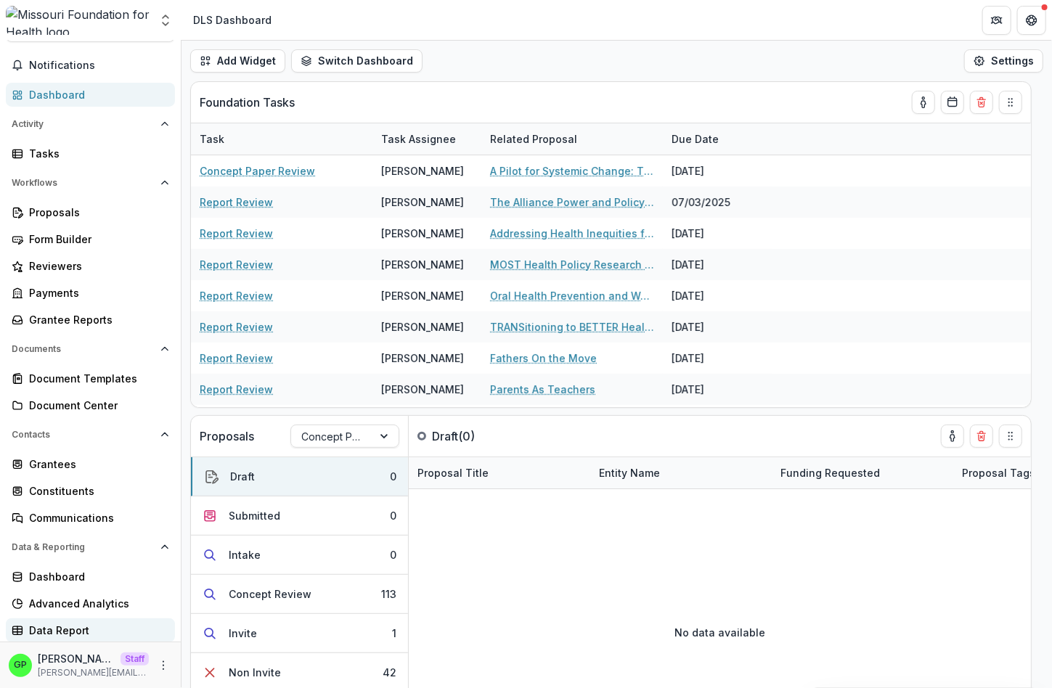
click at [51, 633] on div "Data Report" at bounding box center [96, 630] width 134 height 15
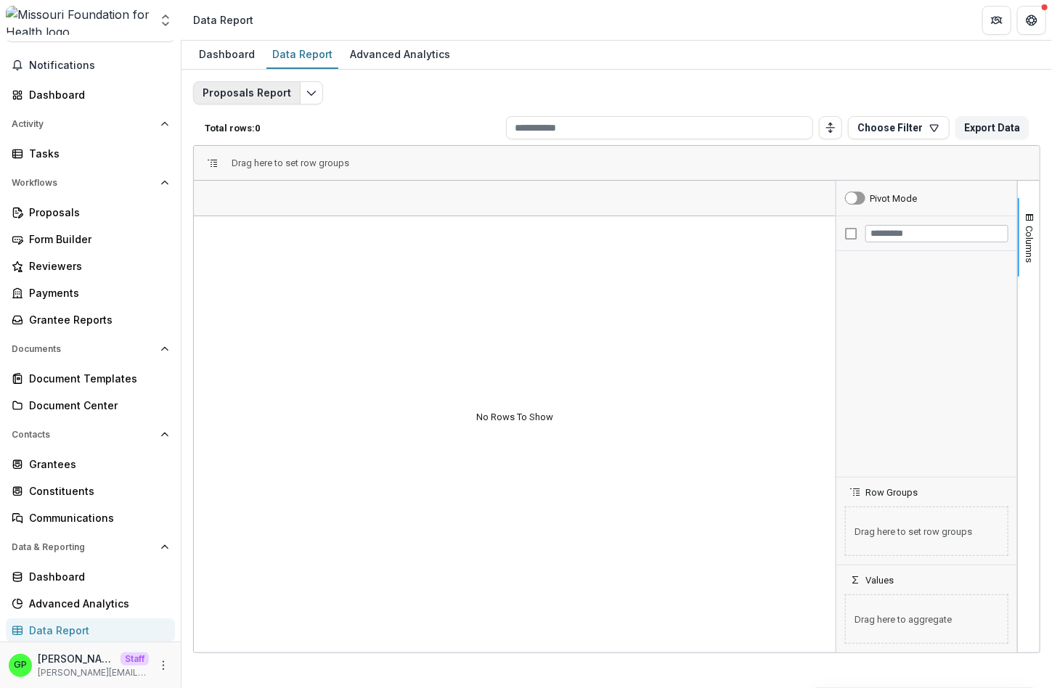
click at [257, 88] on button "Proposals Report" at bounding box center [246, 92] width 107 height 23
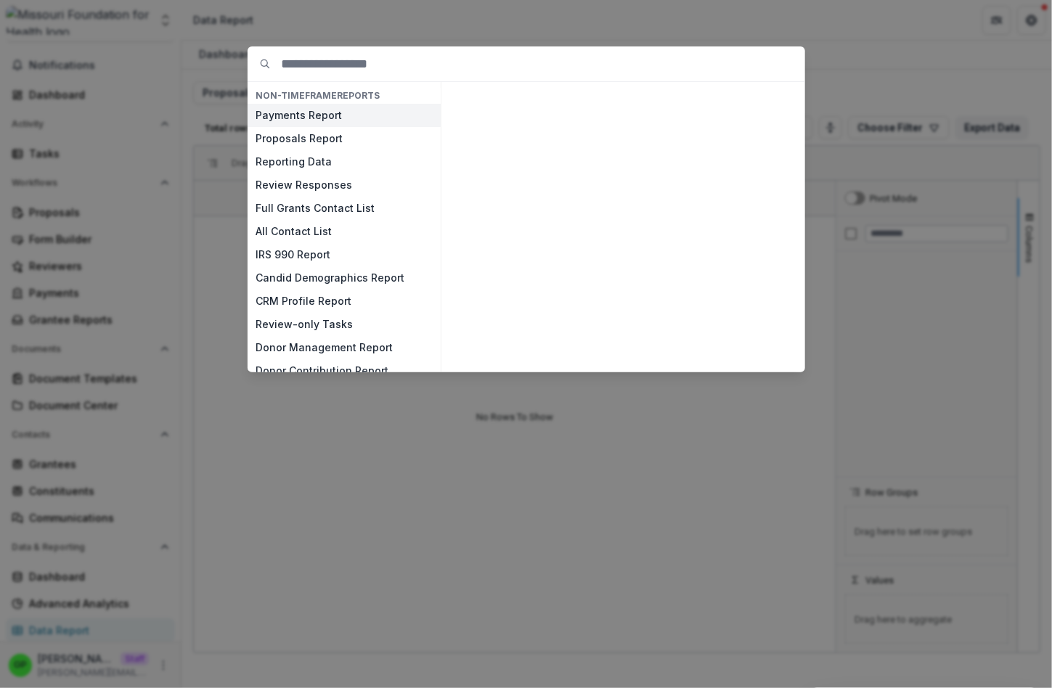
click at [328, 118] on button "Payments Report" at bounding box center [344, 115] width 193 height 23
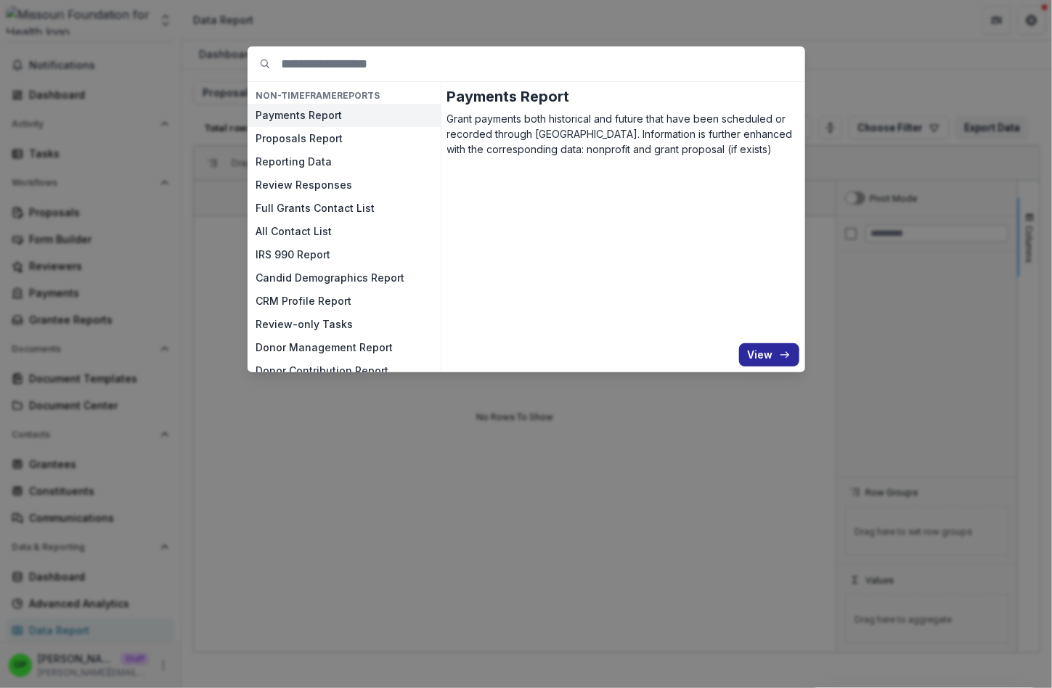
click at [773, 350] on button "View" at bounding box center [769, 354] width 60 height 23
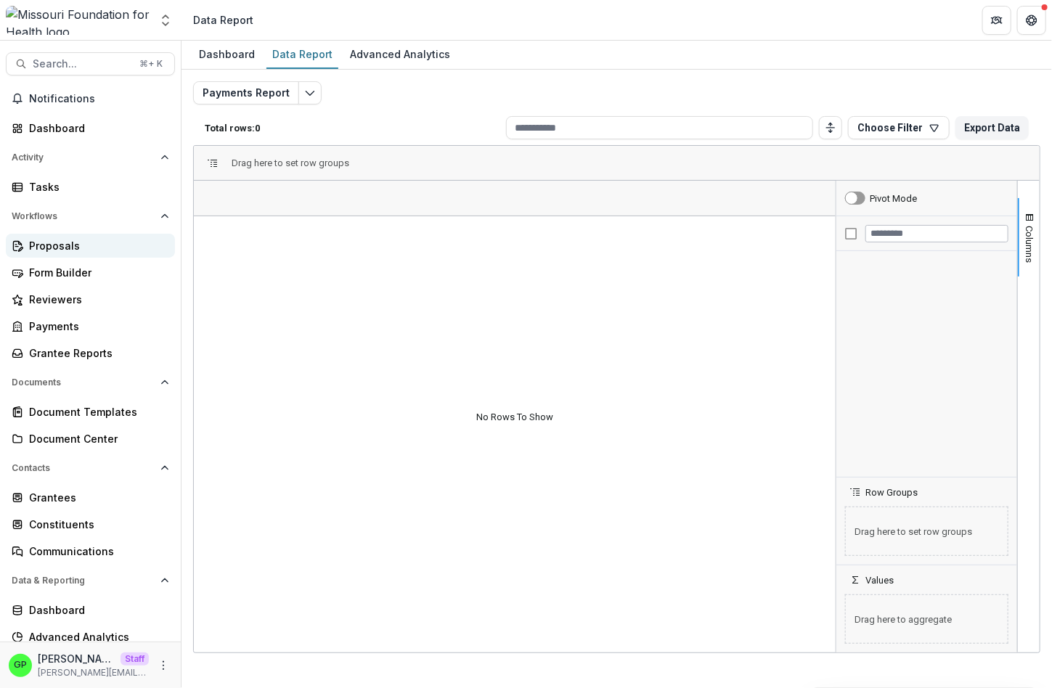
click at [105, 248] on div "Proposals" at bounding box center [96, 245] width 134 height 15
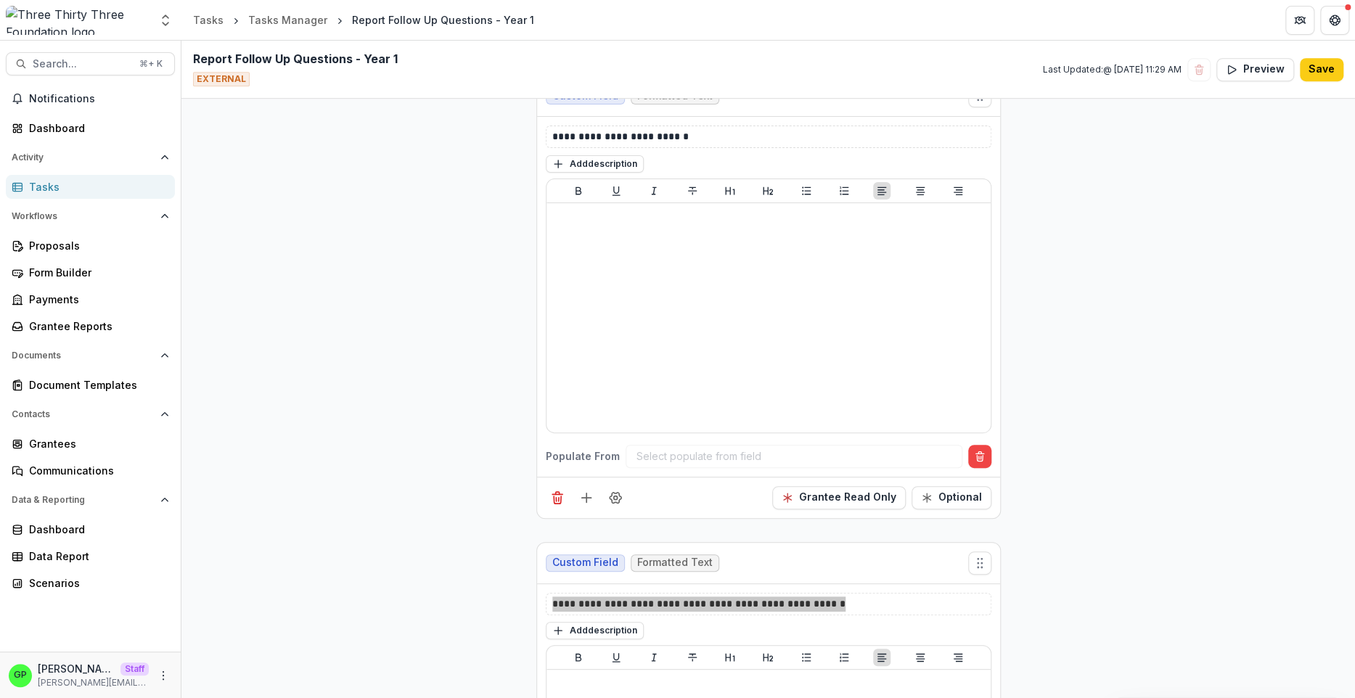
scroll to position [543, 0]
